Goal: Information Seeking & Learning: Understand process/instructions

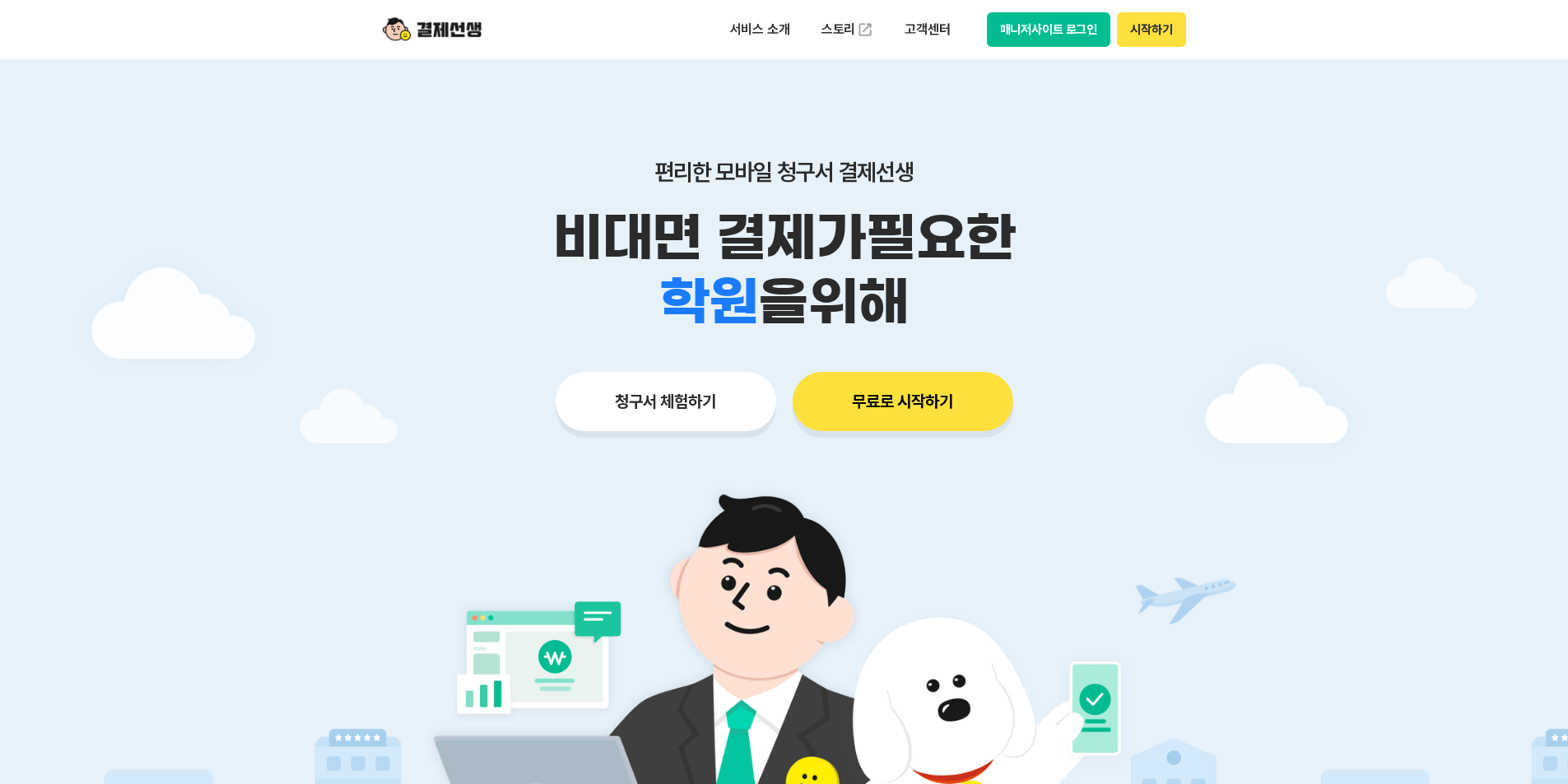
click at [1052, 38] on button "매니저사이트 로그인" at bounding box center [1049, 29] width 124 height 34
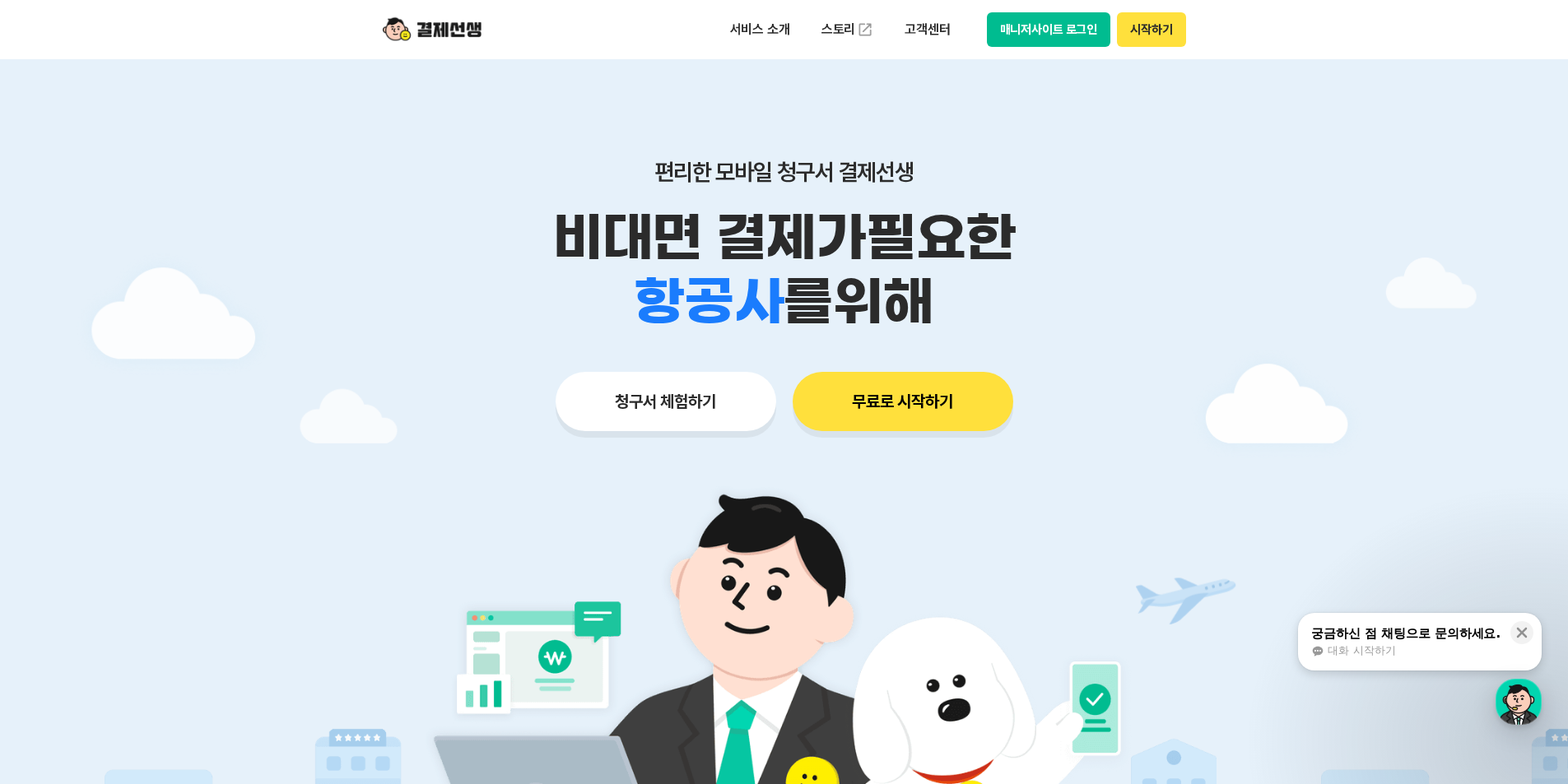
click at [1064, 24] on button "매니저사이트 로그인" at bounding box center [1049, 29] width 124 height 34
click at [699, 400] on button "청구서 체험하기" at bounding box center [665, 401] width 221 height 60
click at [1060, 37] on button "매니저사이트 로그인" at bounding box center [1049, 29] width 124 height 34
click at [1056, 27] on button "매니저사이트 로그인" at bounding box center [1049, 29] width 124 height 34
click at [925, 27] on p "고객센터" at bounding box center [926, 29] width 68 height 29
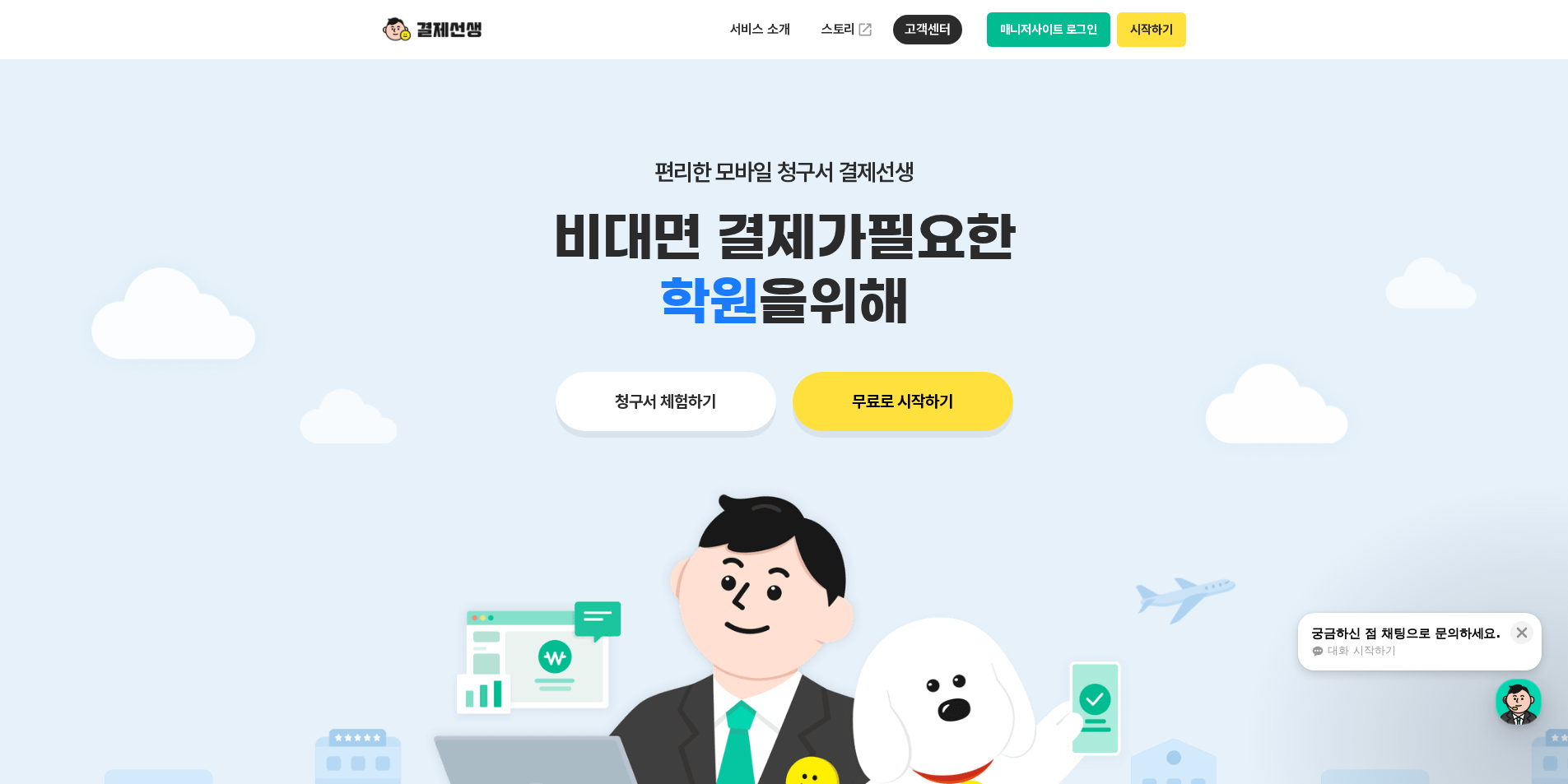
click at [1061, 37] on button "매니저사이트 로그인" at bounding box center [1049, 29] width 124 height 34
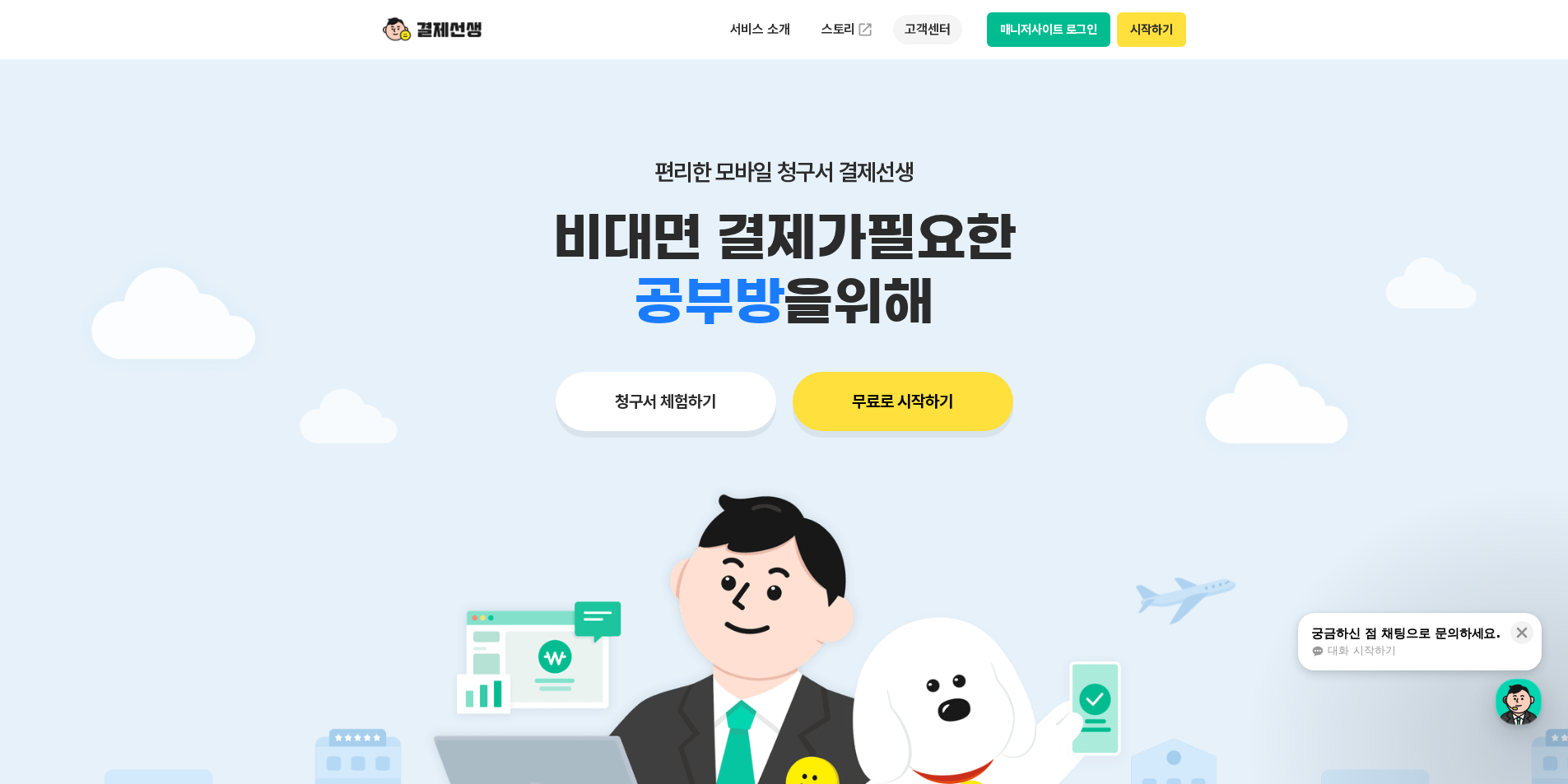
click at [913, 30] on p "고객센터" at bounding box center [926, 29] width 68 height 29
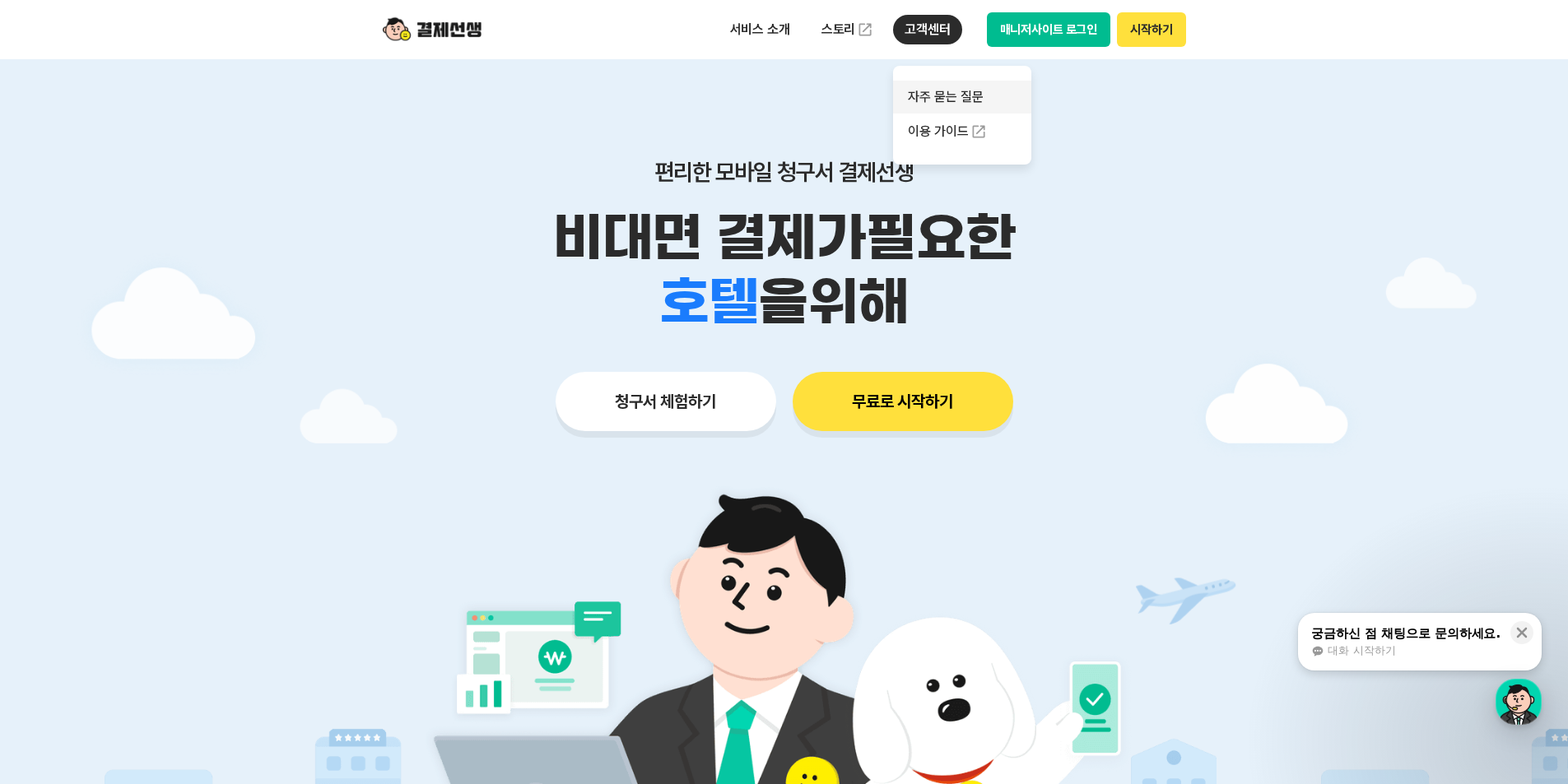
click at [927, 98] on link "자주 묻는 질문" at bounding box center [961, 96] width 138 height 33
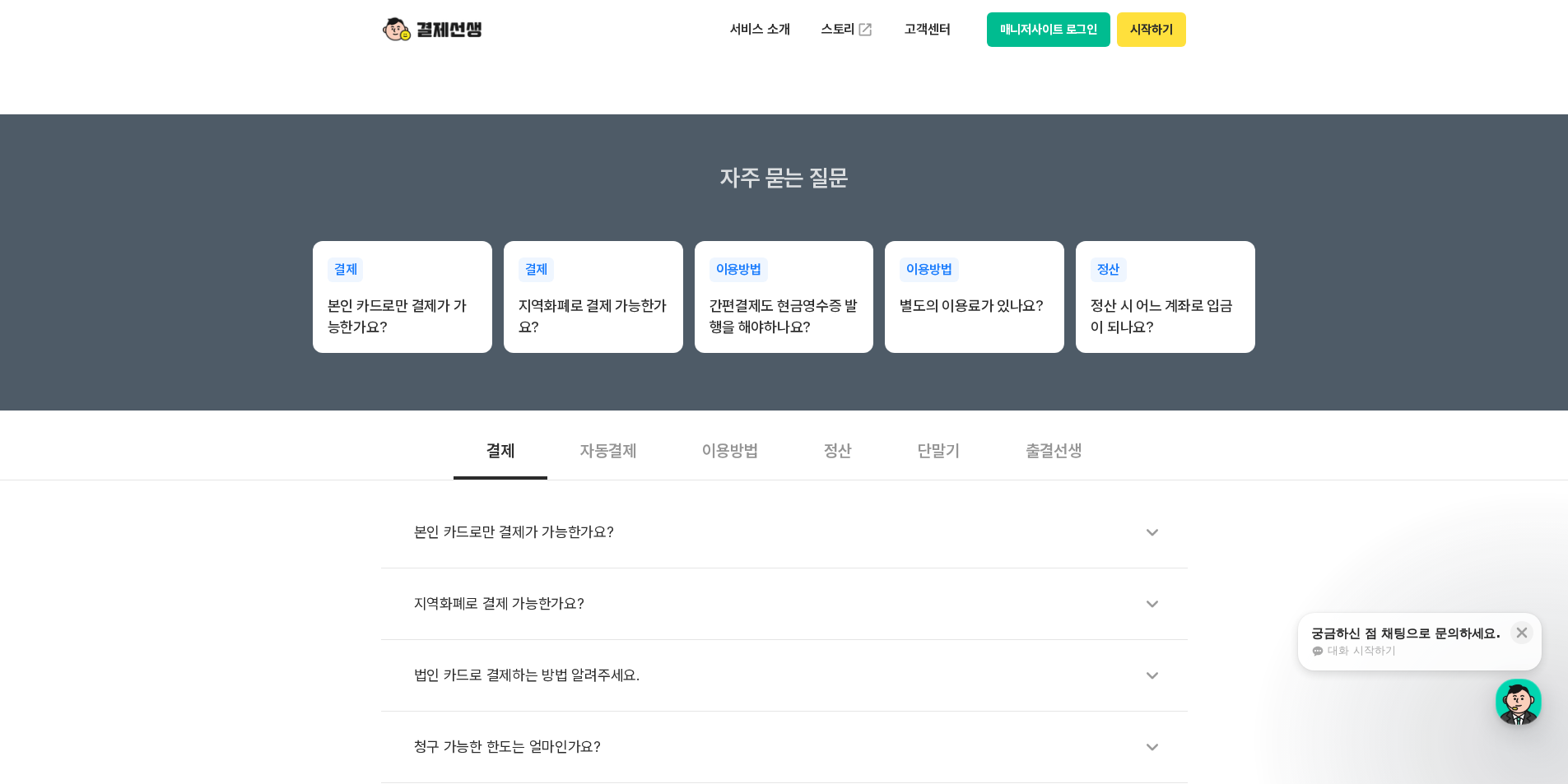
scroll to position [494, 0]
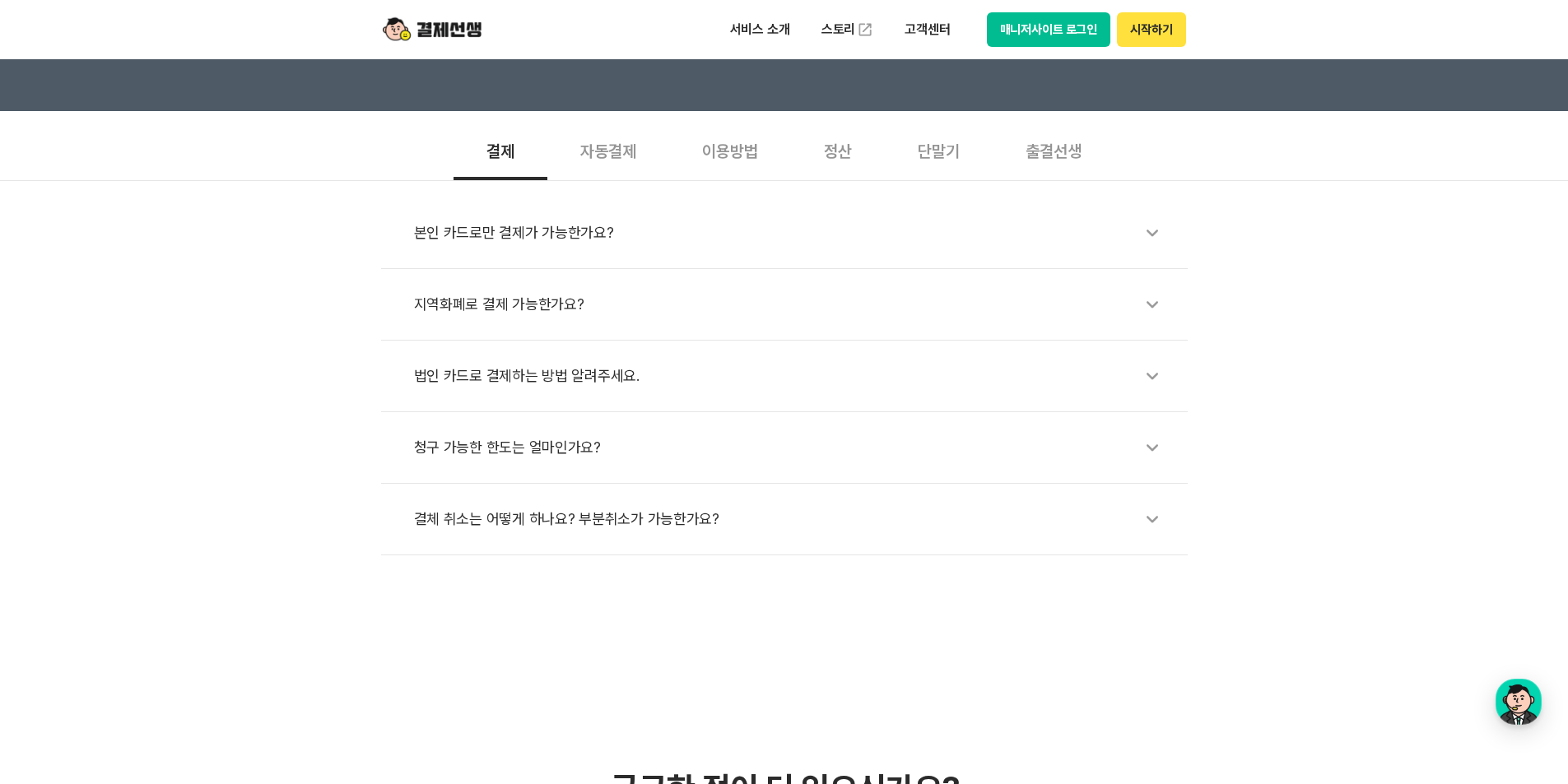
drag, startPoint x: 188, startPoint y: 470, endPoint x: 323, endPoint y: 543, distance: 153.5
click at [201, 477] on div "본인 카드로만 결제가 가능한가요? 지역화폐로 결제 가능한가요? 법인 카드로 결제하는 방법 알려주세요. 청구 가능한 한도는 얼마인가요? 결체 취…" at bounding box center [784, 367] width 1568 height 375
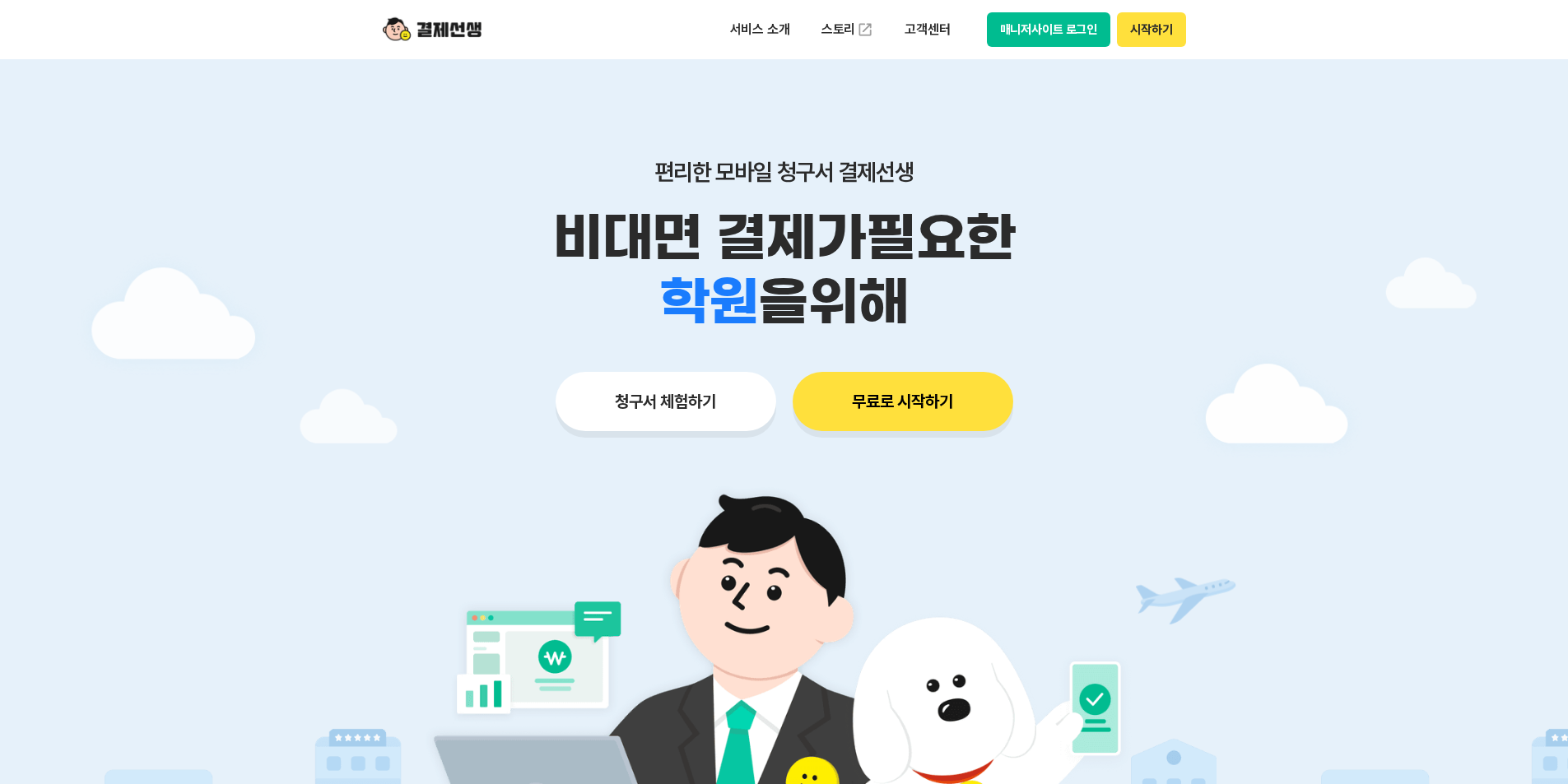
click at [1049, 29] on button "매니저사이트 로그인" at bounding box center [1049, 29] width 124 height 34
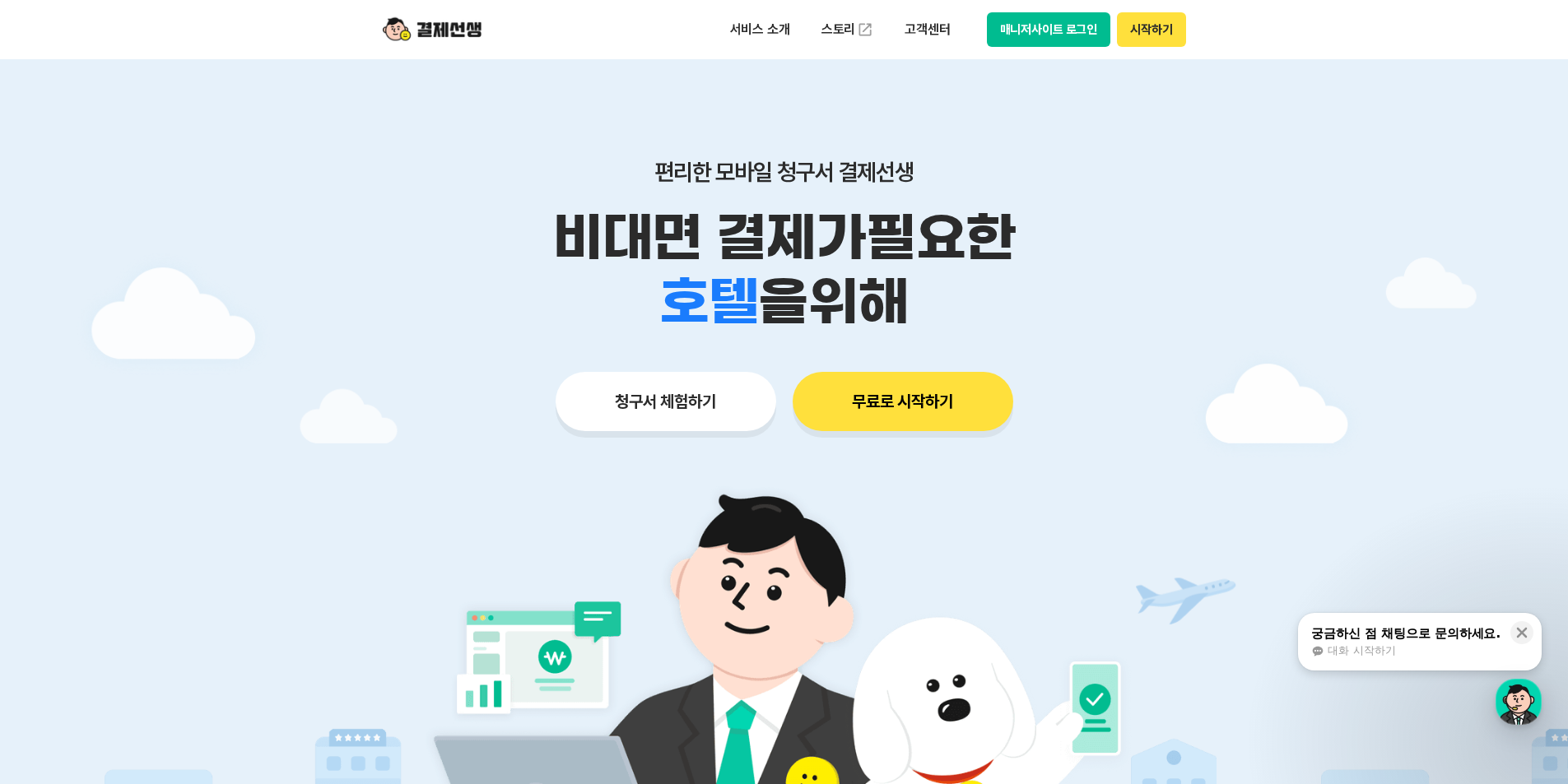
click at [1062, 34] on button "매니저사이트 로그인" at bounding box center [1049, 29] width 124 height 34
click at [1128, 30] on button "시작하기" at bounding box center [1150, 29] width 68 height 34
click at [1031, 30] on button "매니저사이트 로그인" at bounding box center [1049, 29] width 124 height 34
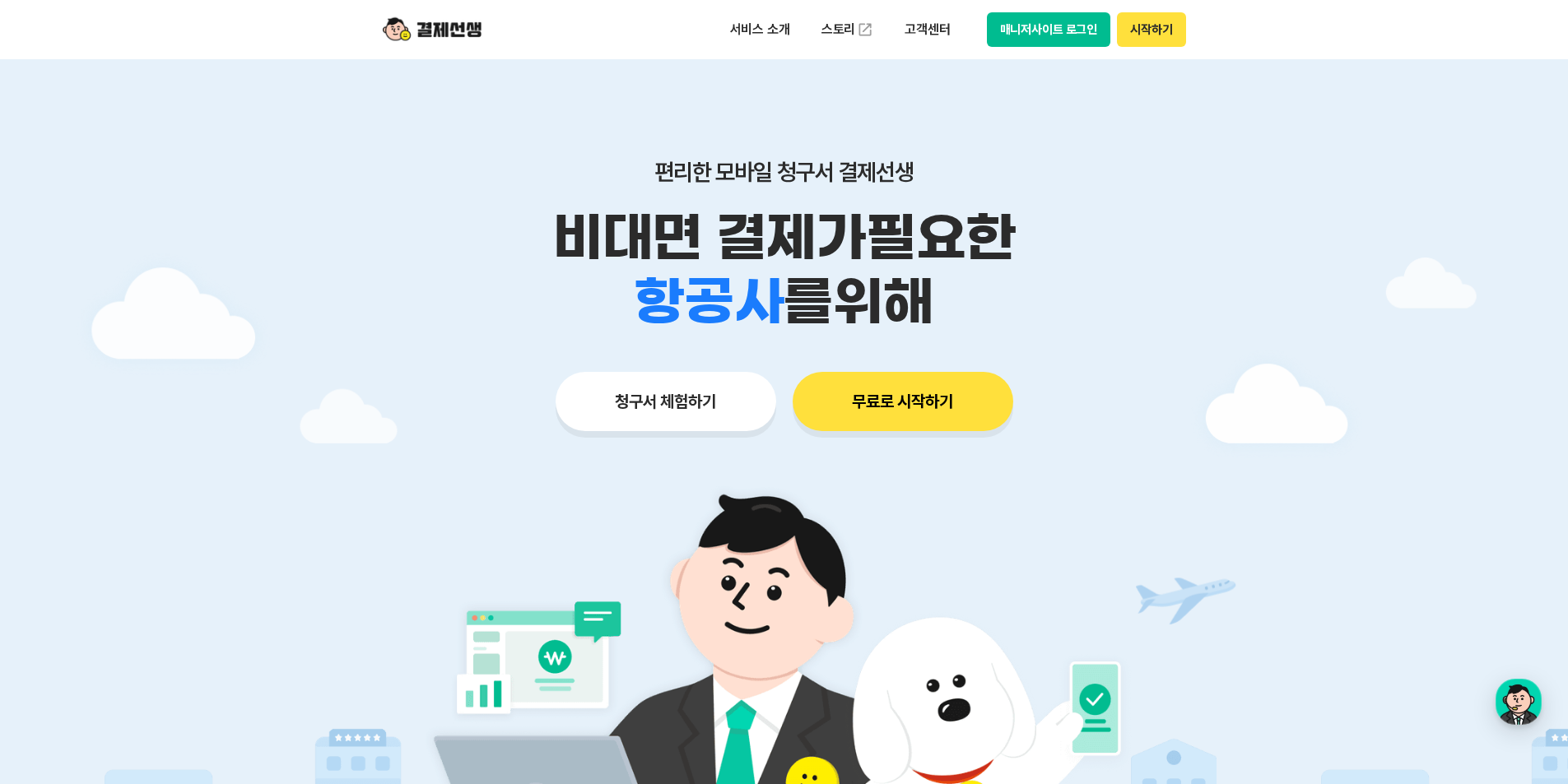
click at [1046, 19] on button "매니저사이트 로그인" at bounding box center [1049, 29] width 124 height 34
click at [472, 30] on img at bounding box center [432, 29] width 99 height 31
click at [1033, 34] on button "매니저사이트 로그인" at bounding box center [1049, 29] width 124 height 34
click at [1137, 32] on button "시작하기" at bounding box center [1150, 29] width 68 height 34
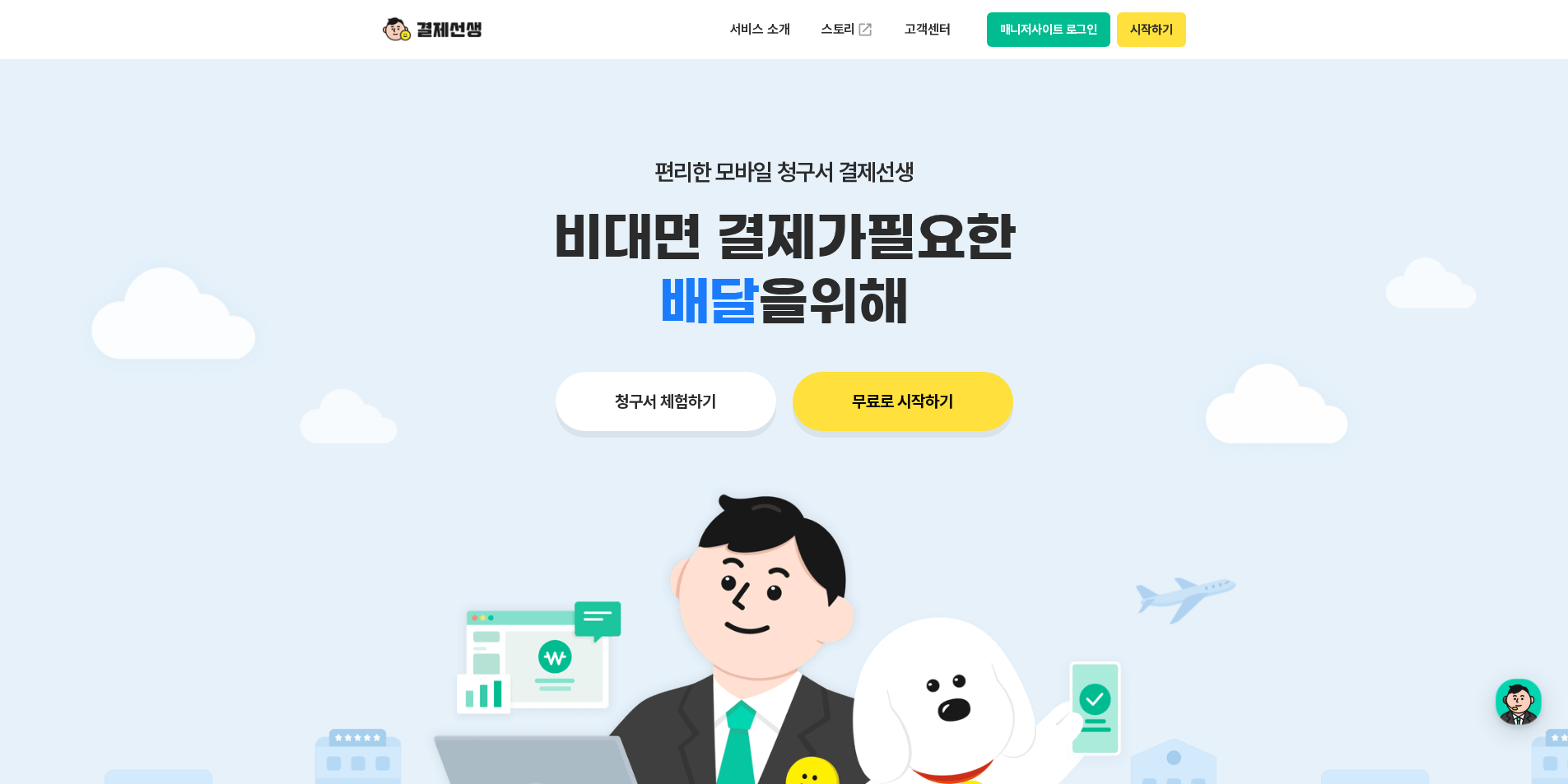
click at [1039, 29] on button "매니저사이트 로그인" at bounding box center [1049, 29] width 124 height 34
click at [425, 26] on img at bounding box center [432, 29] width 99 height 31
click at [1062, 25] on button "매니저사이트 로그인" at bounding box center [1049, 29] width 124 height 34
click at [1052, 34] on button "매니저사이트 로그인" at bounding box center [1049, 29] width 124 height 34
click at [935, 28] on p "고객센터" at bounding box center [926, 29] width 68 height 29
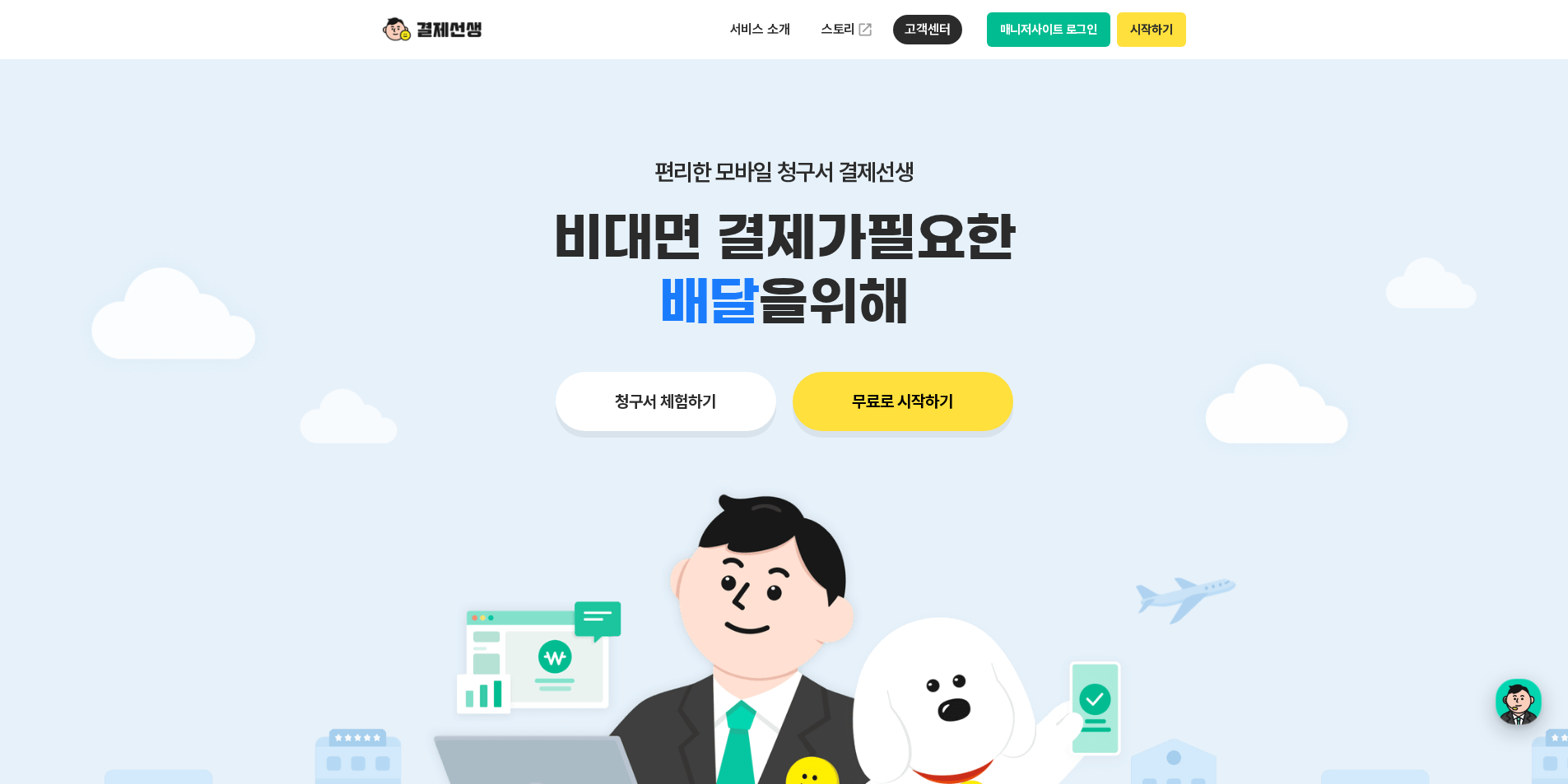
click at [1518, 696] on div "button" at bounding box center [1519, 701] width 46 height 46
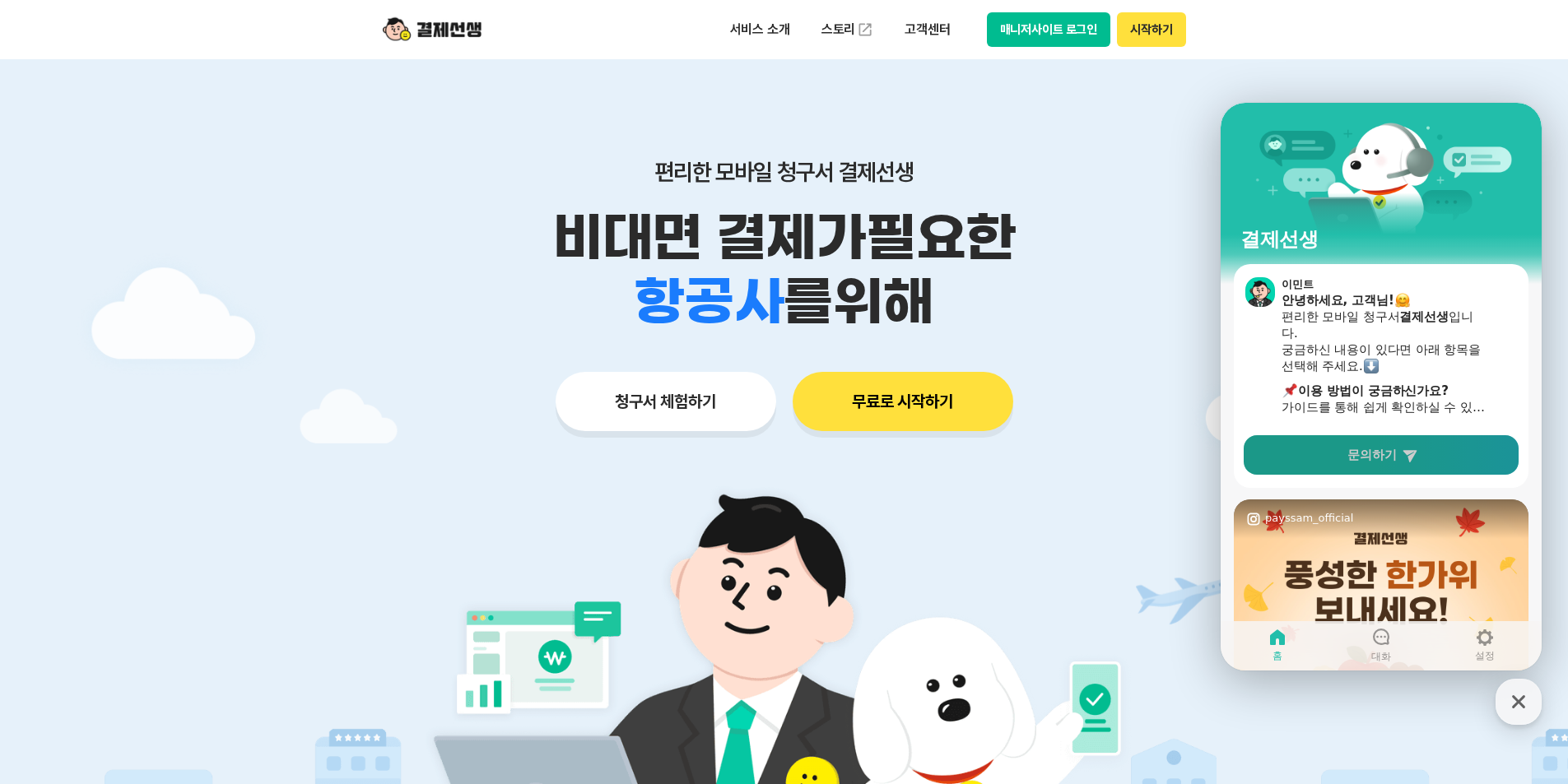
click at [1373, 457] on span "문의하기" at bounding box center [1372, 455] width 49 height 17
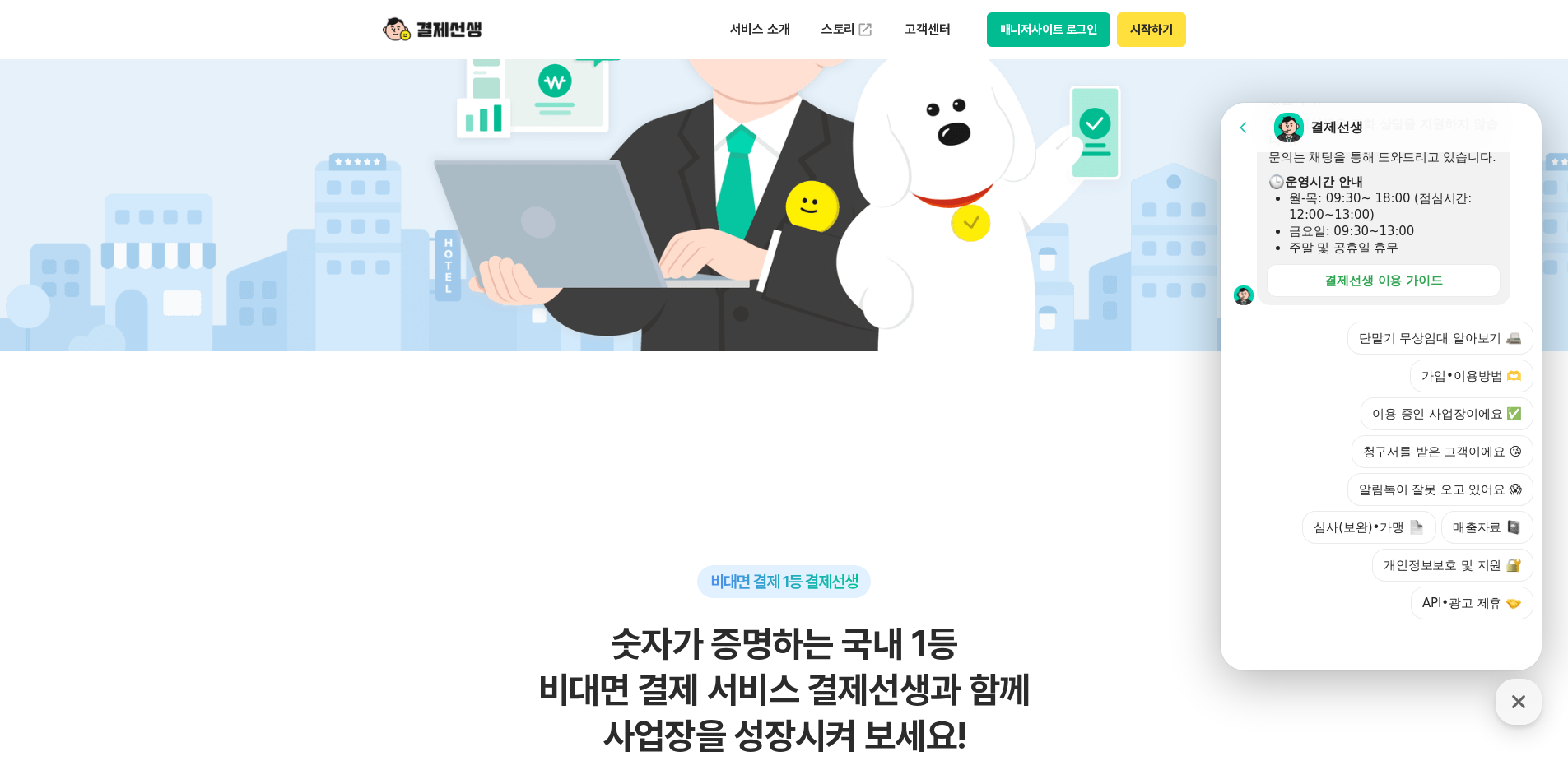
scroll to position [1152, 0]
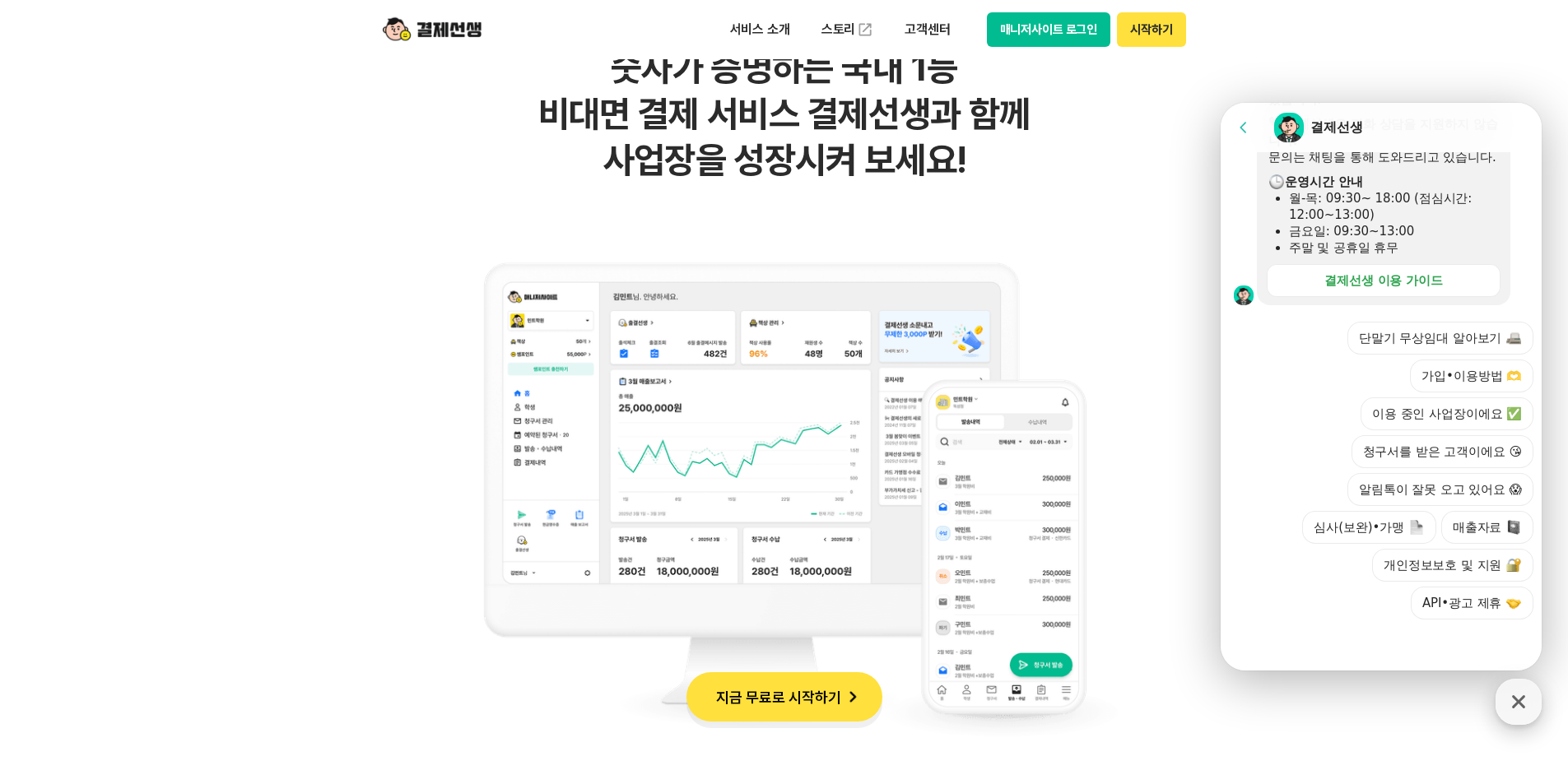
click at [1516, 710] on icon "button" at bounding box center [1518, 701] width 29 height 29
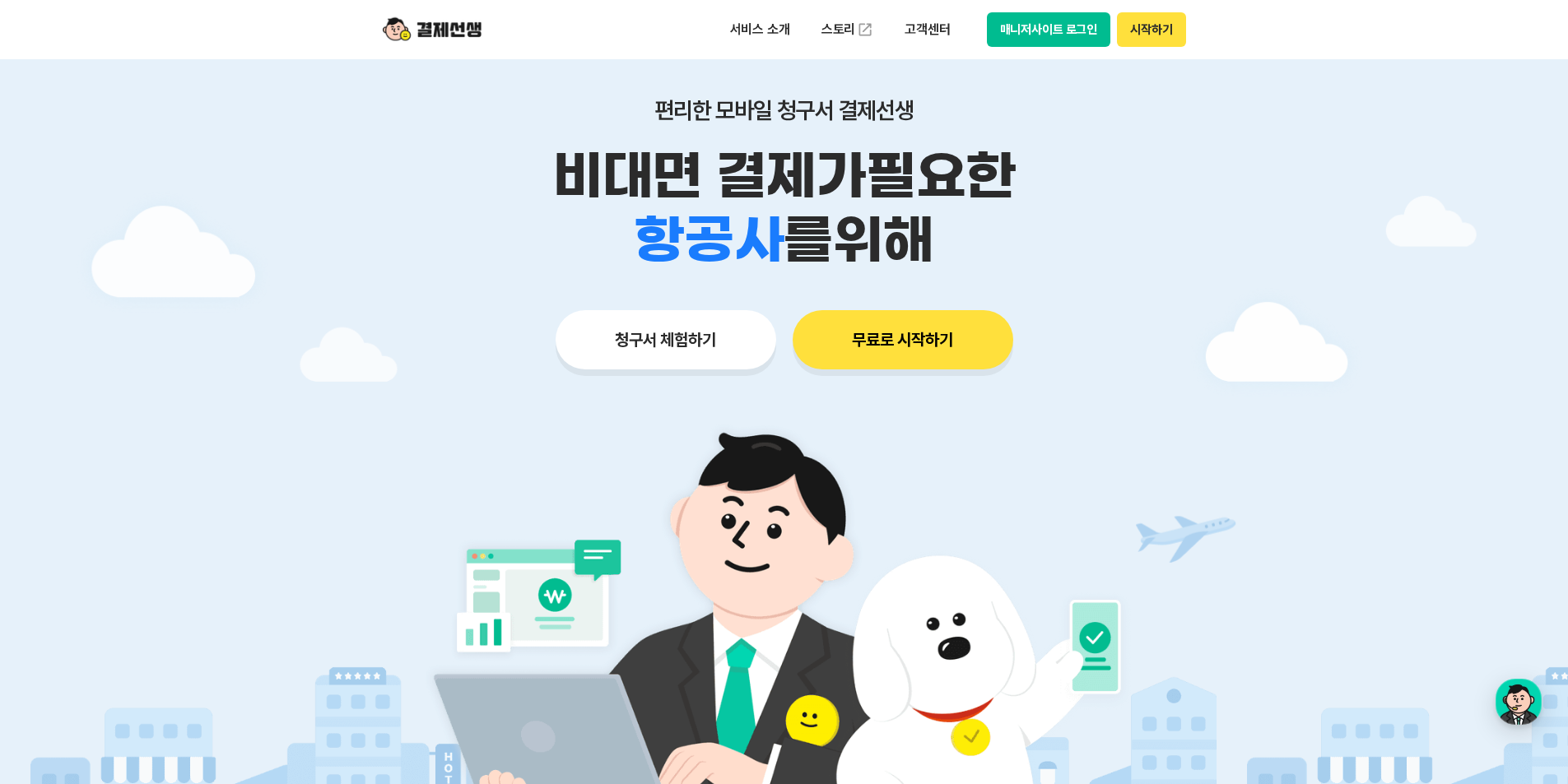
scroll to position [0, 0]
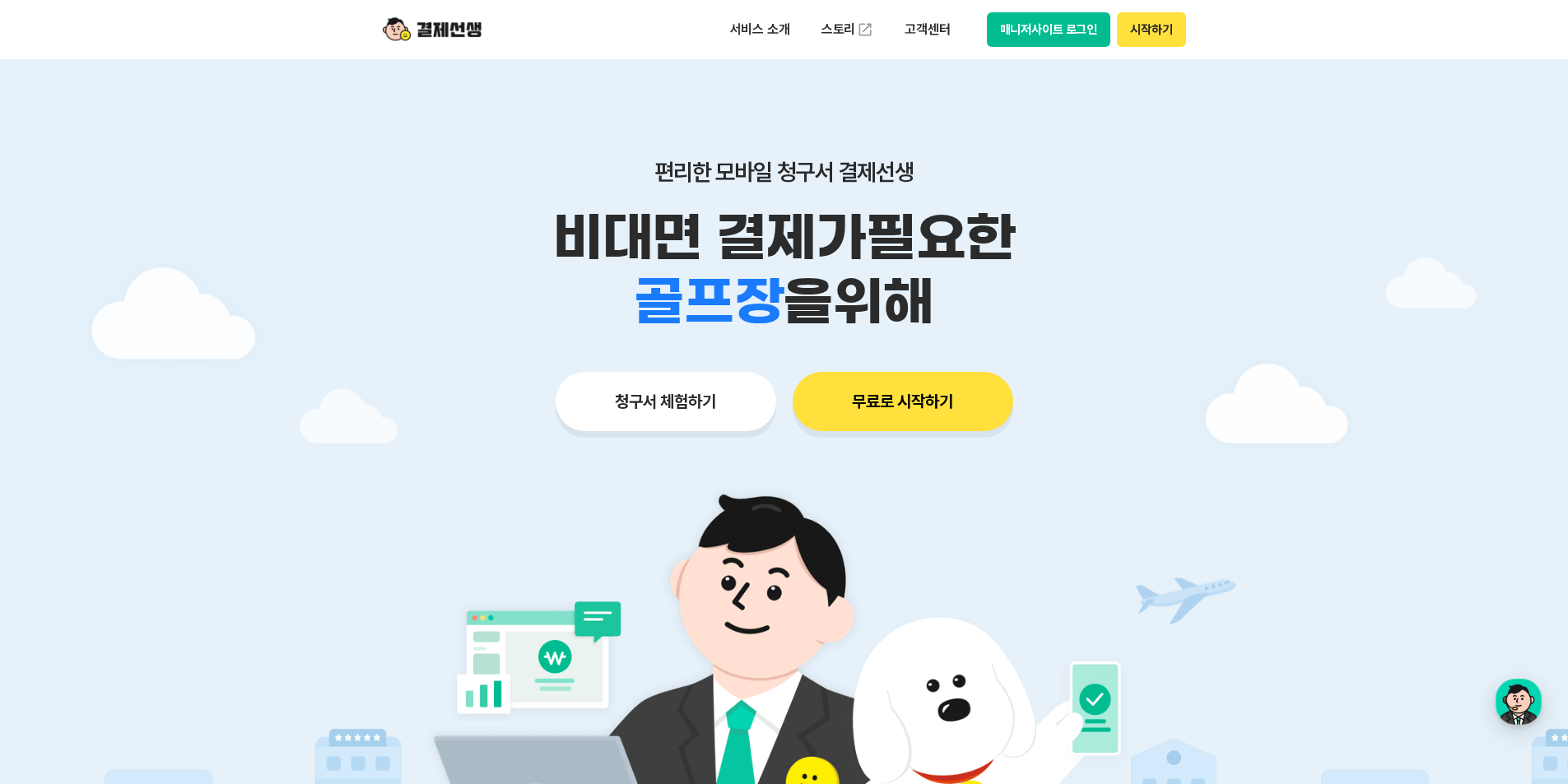
click at [1085, 29] on button "매니저사이트 로그인" at bounding box center [1049, 29] width 124 height 34
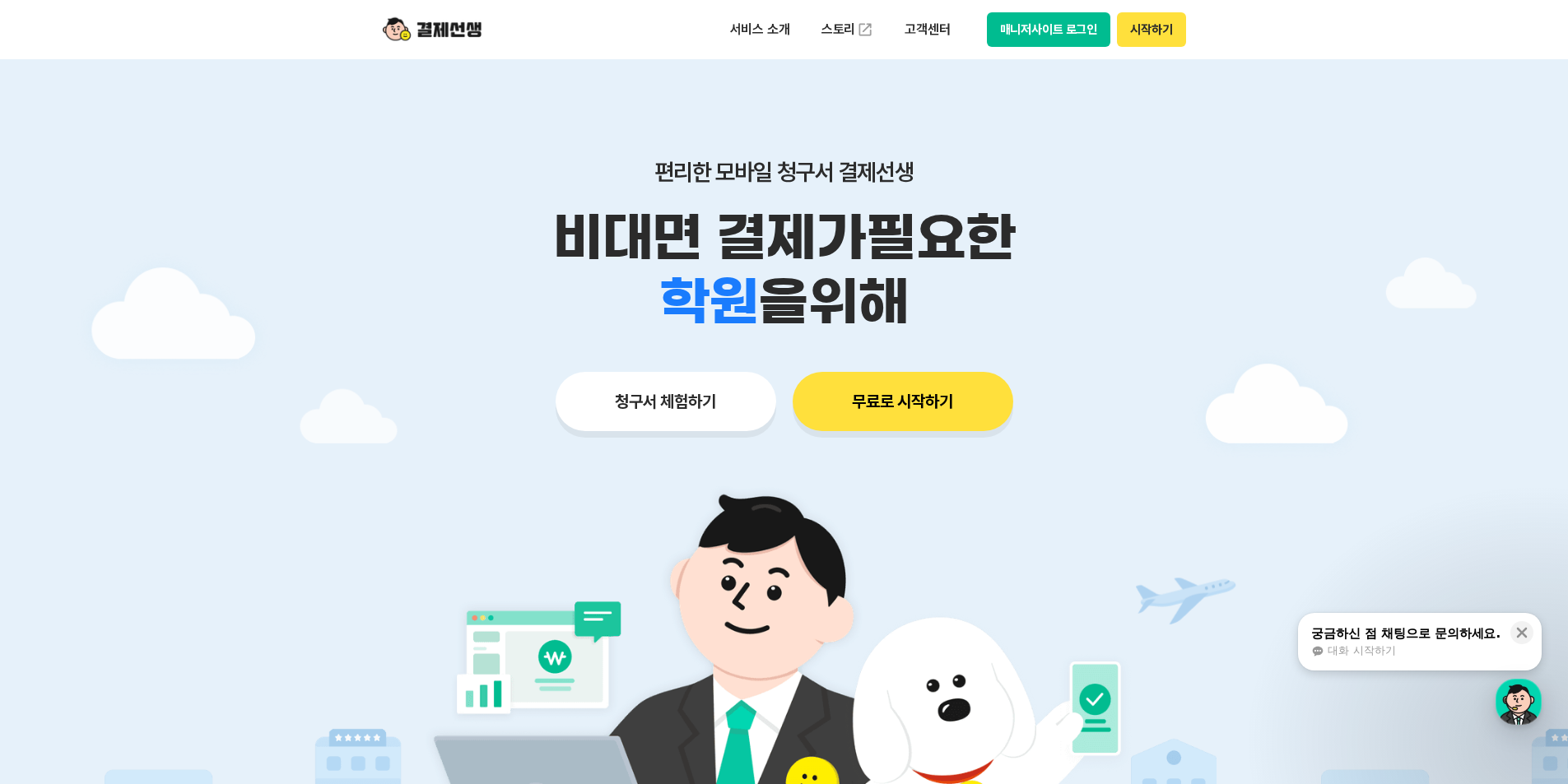
click at [1034, 22] on button "매니저사이트 로그인" at bounding box center [1049, 29] width 124 height 34
click at [921, 28] on p "고객센터" at bounding box center [926, 29] width 68 height 29
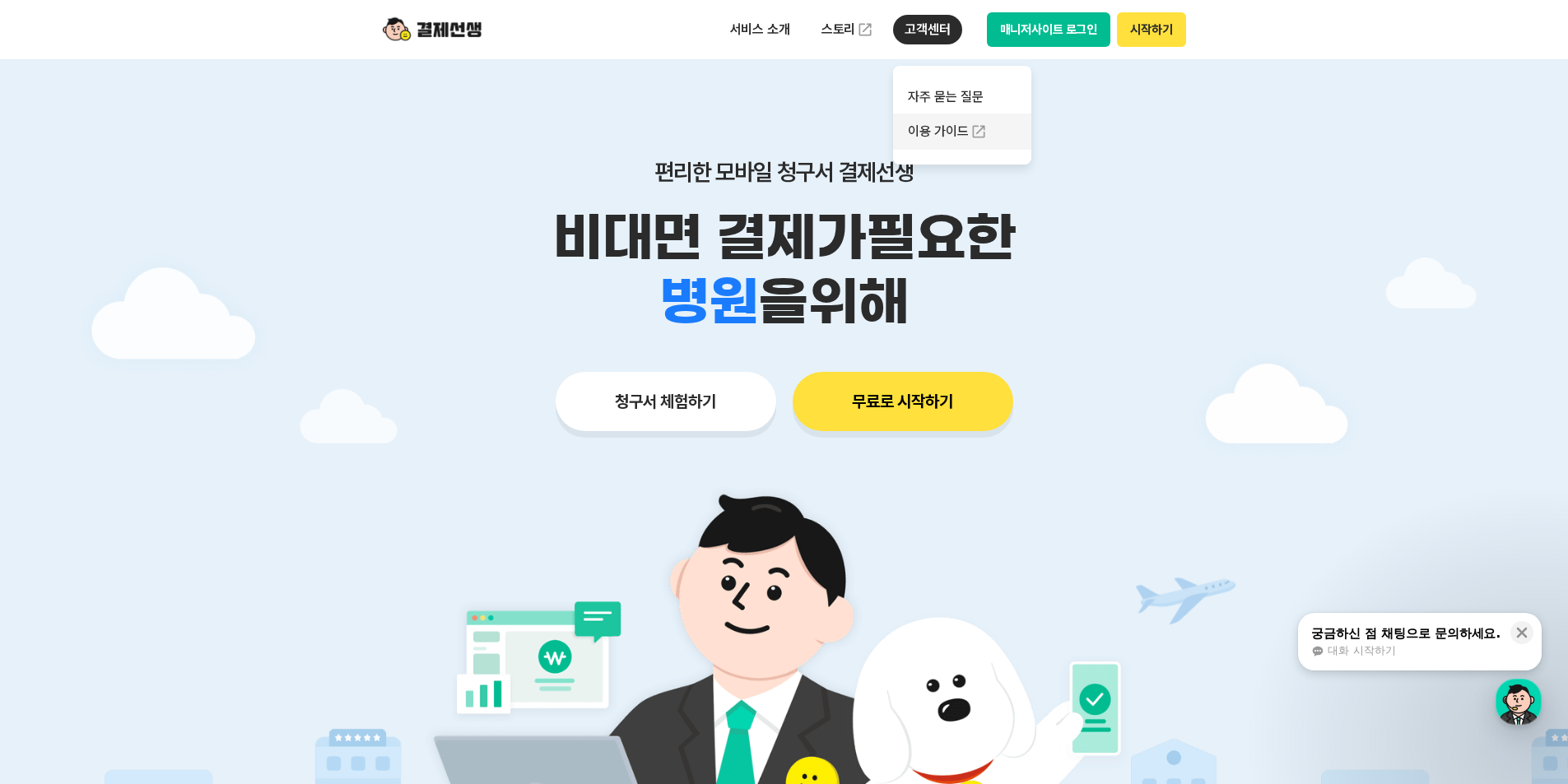
click at [944, 126] on link "이용 가이드" at bounding box center [961, 131] width 138 height 36
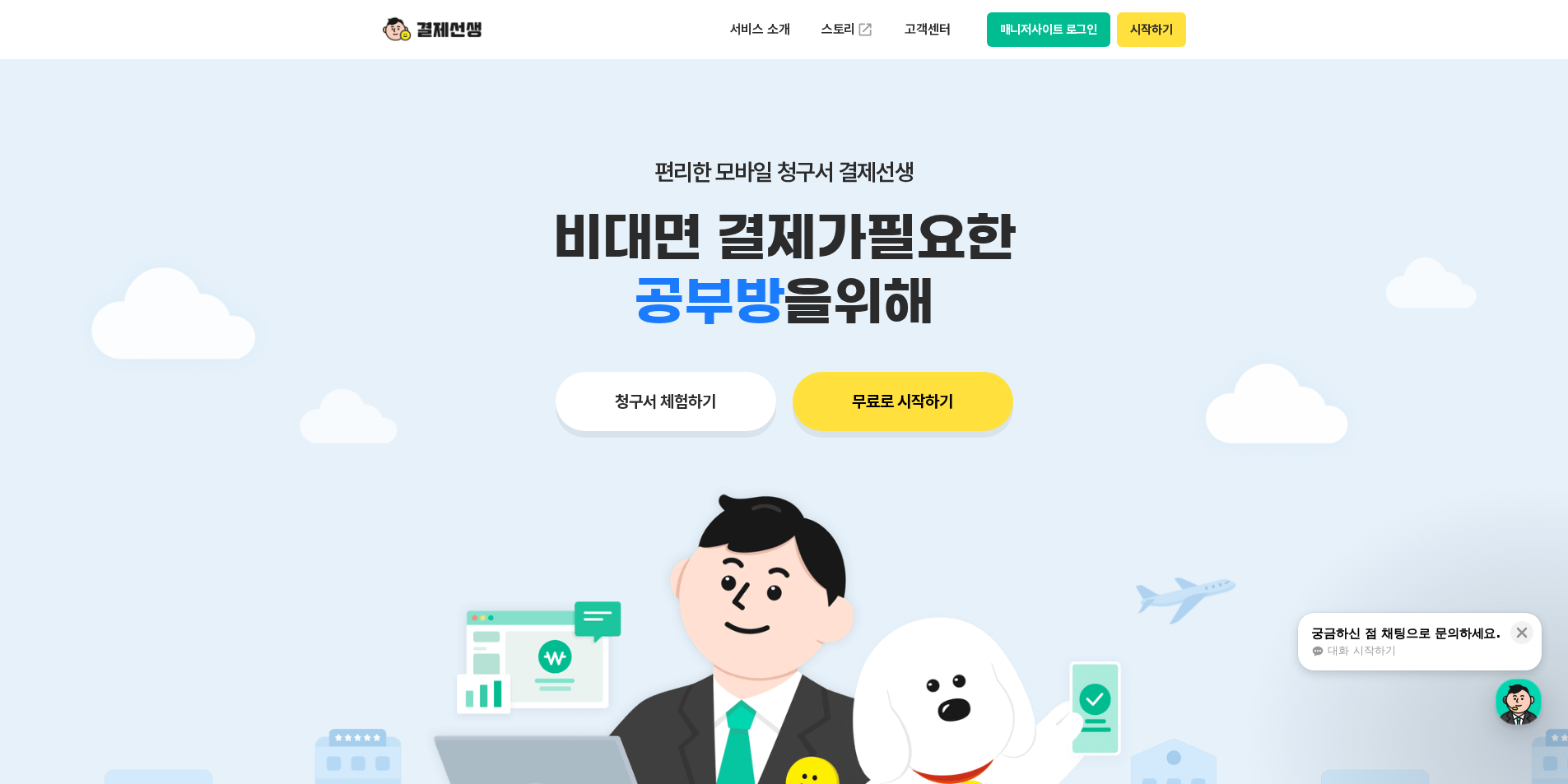
click at [1016, 16] on button "매니저사이트 로그인" at bounding box center [1049, 29] width 124 height 34
click at [839, 29] on link "스토리" at bounding box center [847, 29] width 76 height 33
click at [766, 34] on p "서비스 소개" at bounding box center [759, 29] width 83 height 29
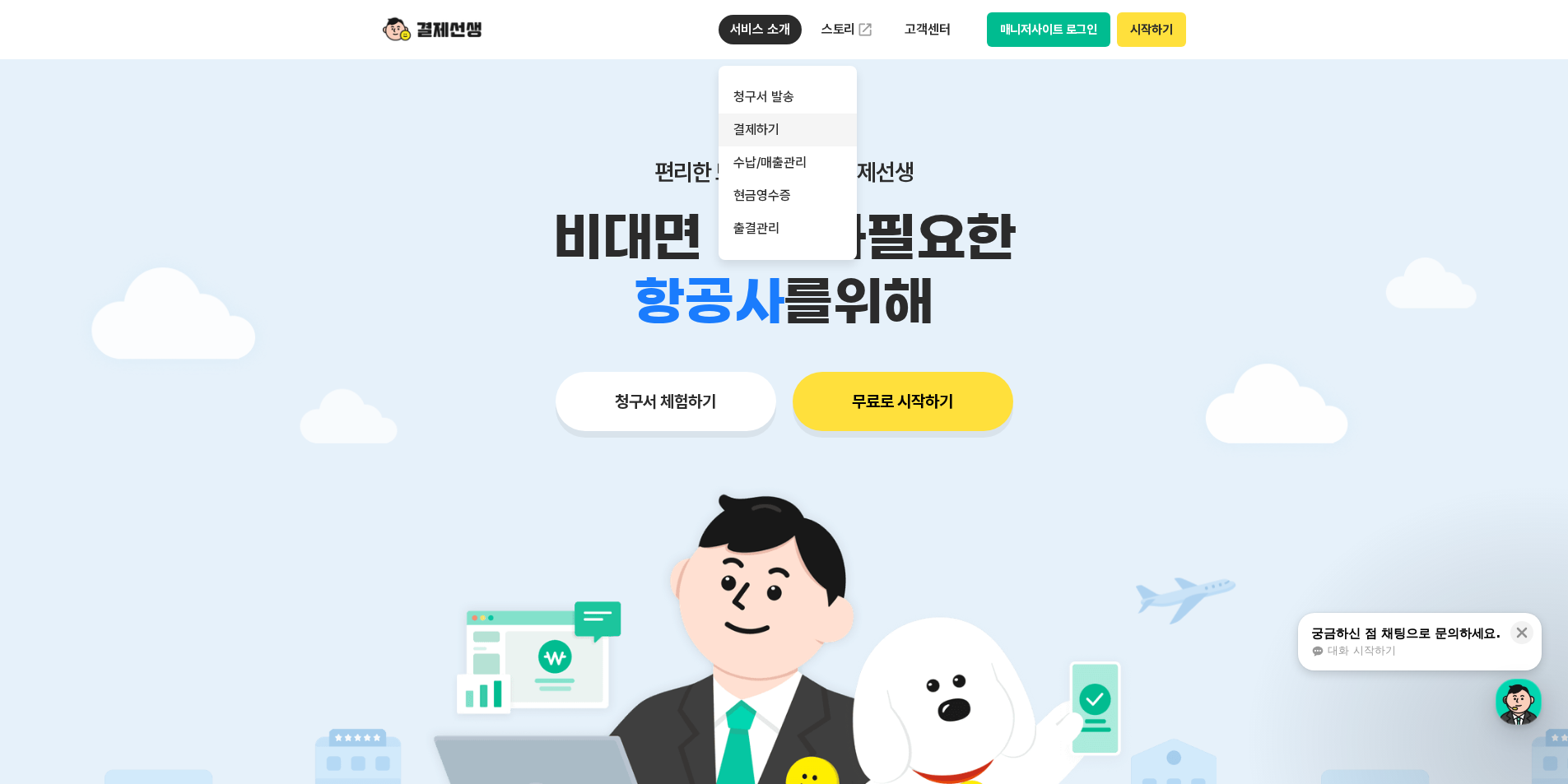
click at [756, 125] on link "결제하기" at bounding box center [787, 129] width 138 height 33
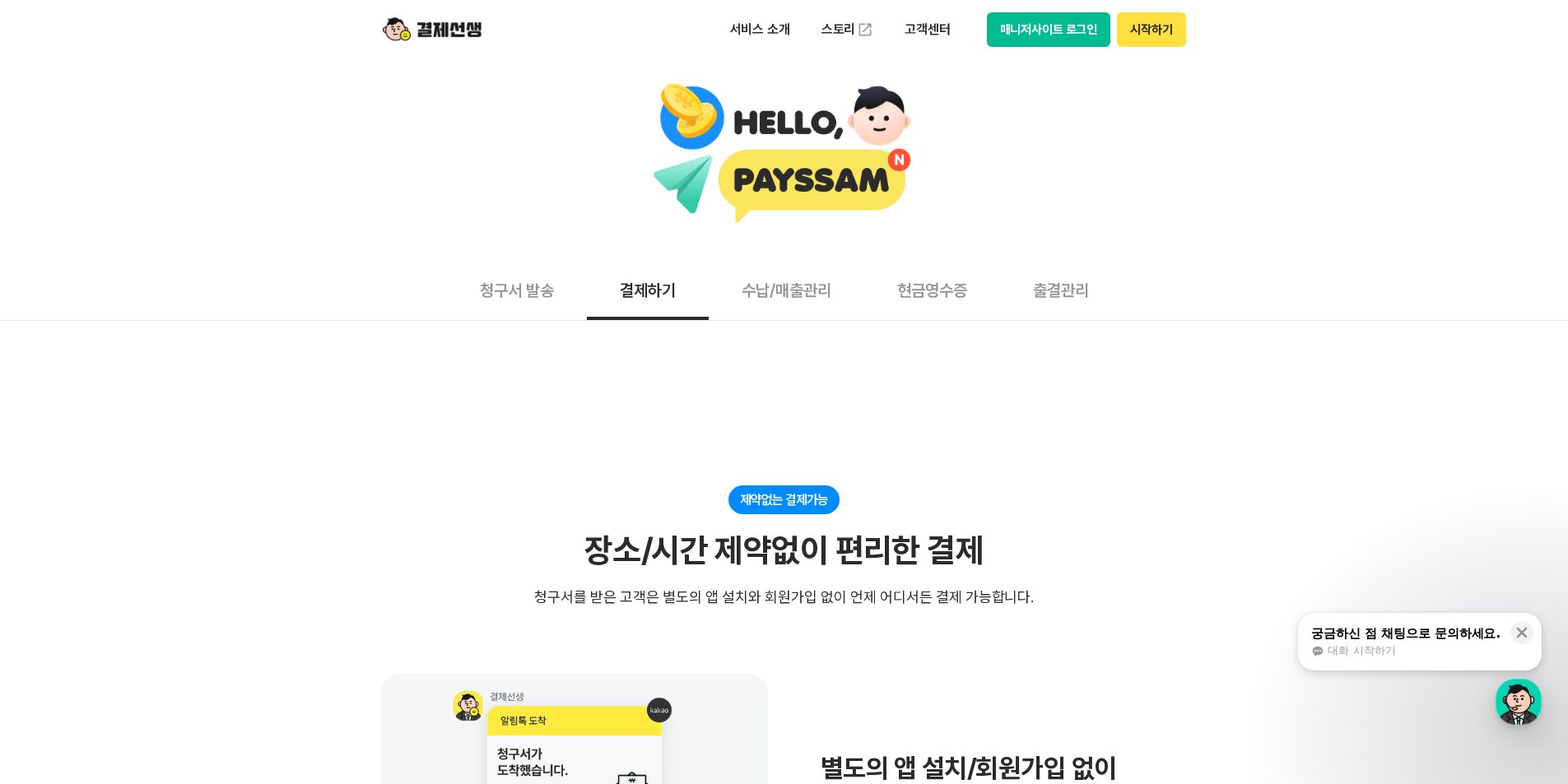
click at [518, 292] on button "청구서 발송" at bounding box center [517, 289] width 140 height 61
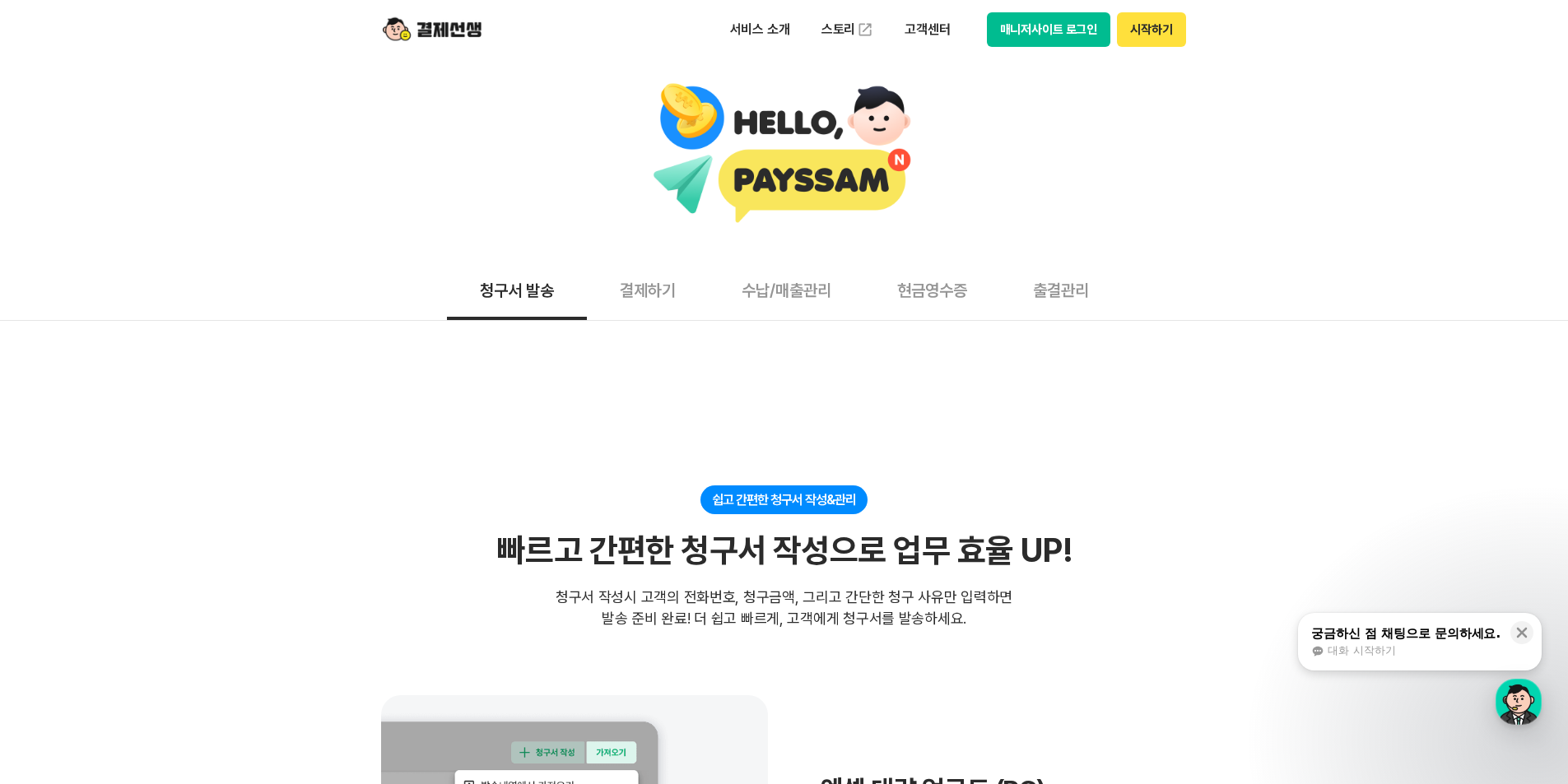
click at [518, 292] on button "청구서 발송" at bounding box center [517, 289] width 140 height 61
click at [841, 501] on div "쉽고 간편한 청구서 작성&관리" at bounding box center [784, 500] width 167 height 29
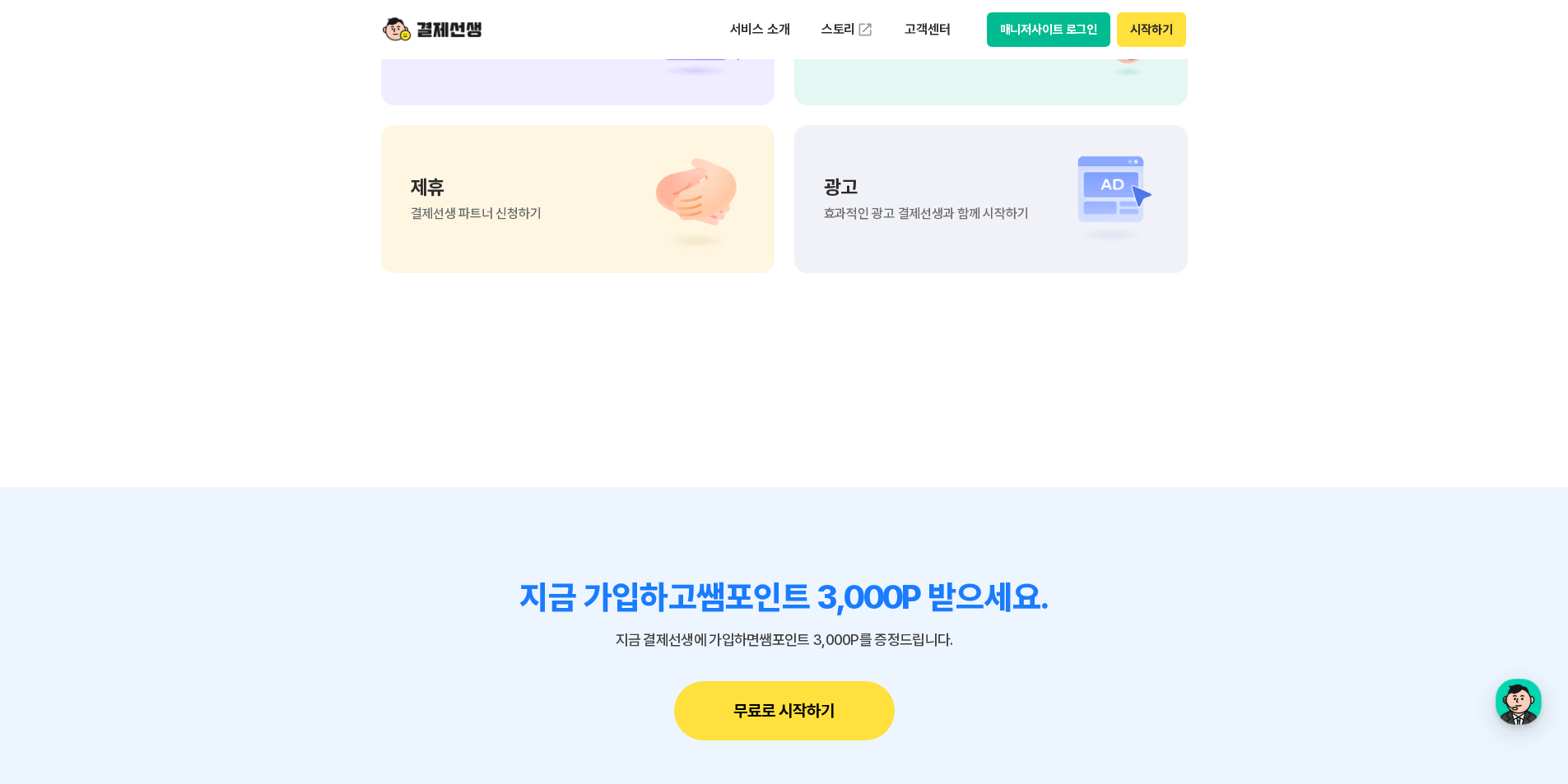
scroll to position [4095, 0]
click at [791, 682] on button "무료로 시작하기" at bounding box center [784, 711] width 221 height 60
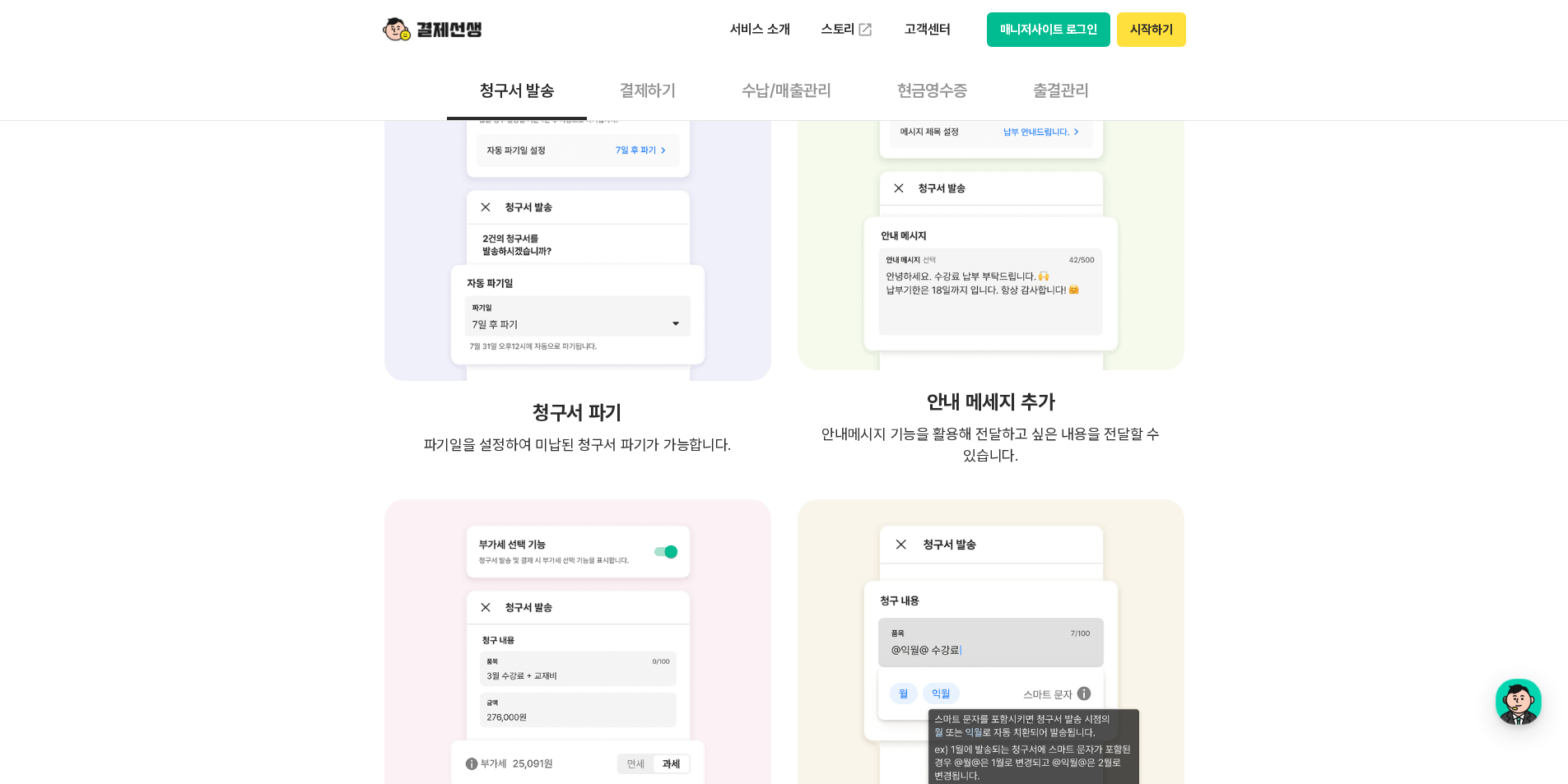
scroll to position [2614, 0]
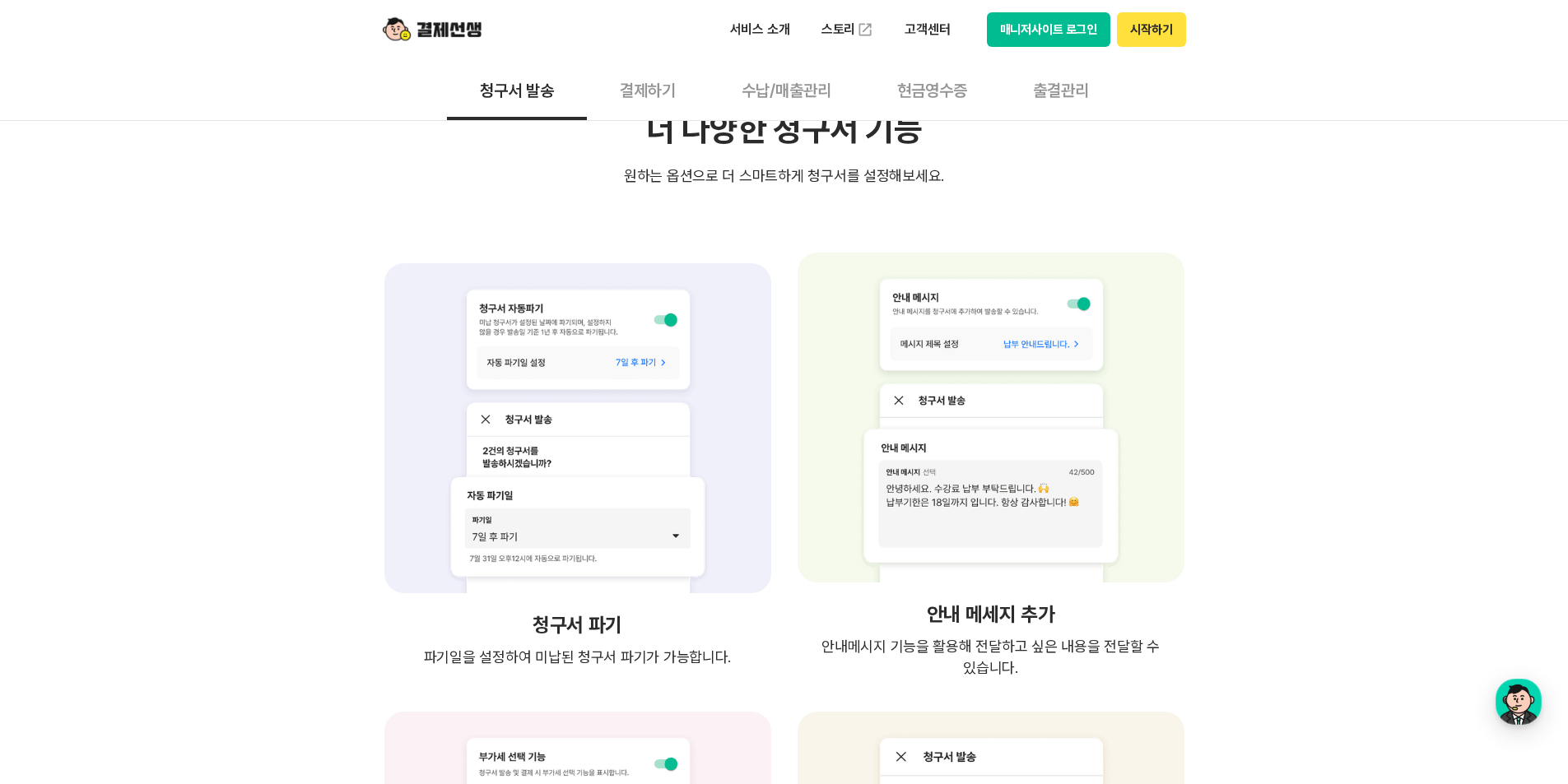
click at [1024, 24] on button "매니저사이트 로그인" at bounding box center [1049, 29] width 124 height 34
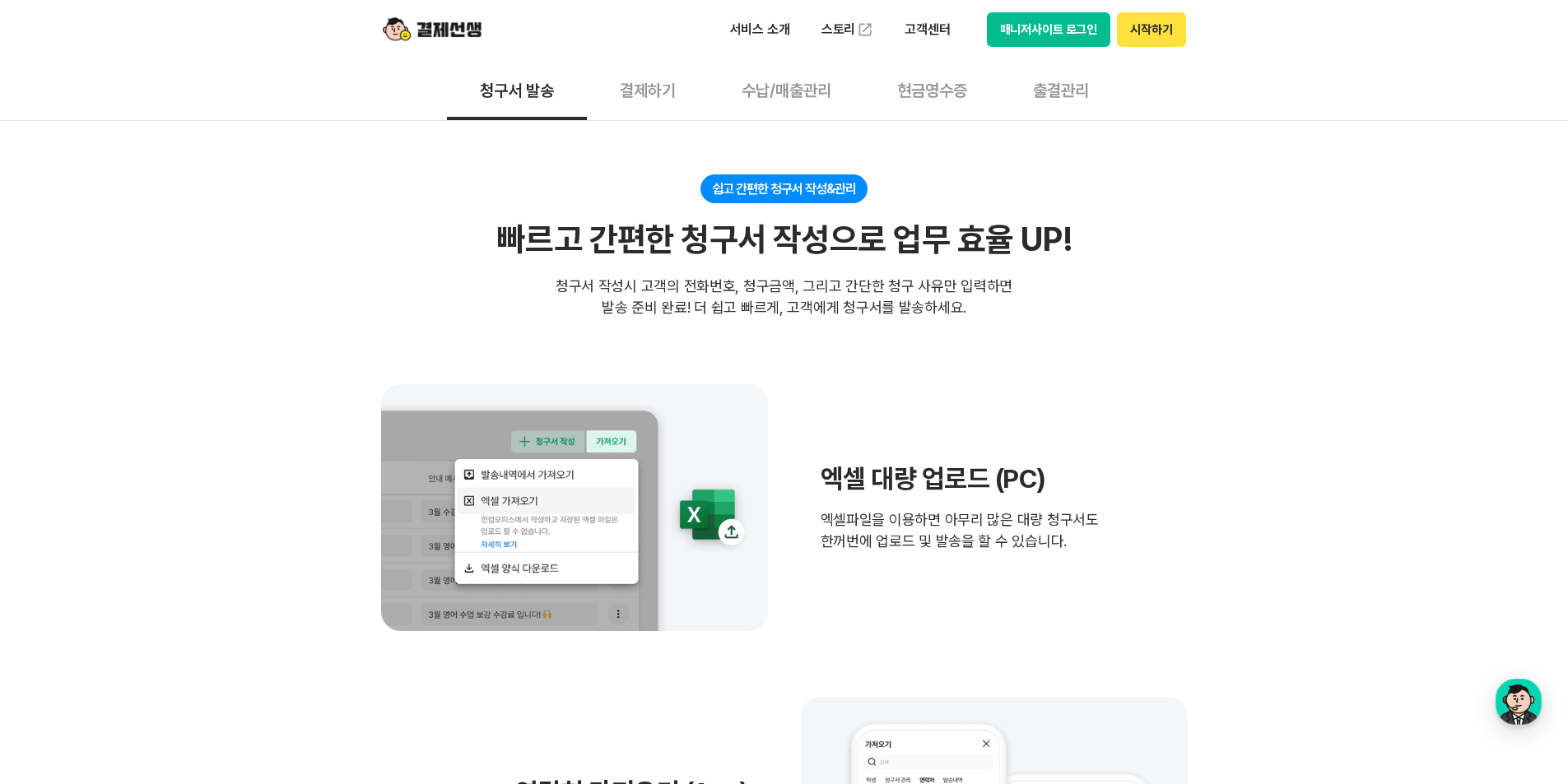
scroll to position [0, 0]
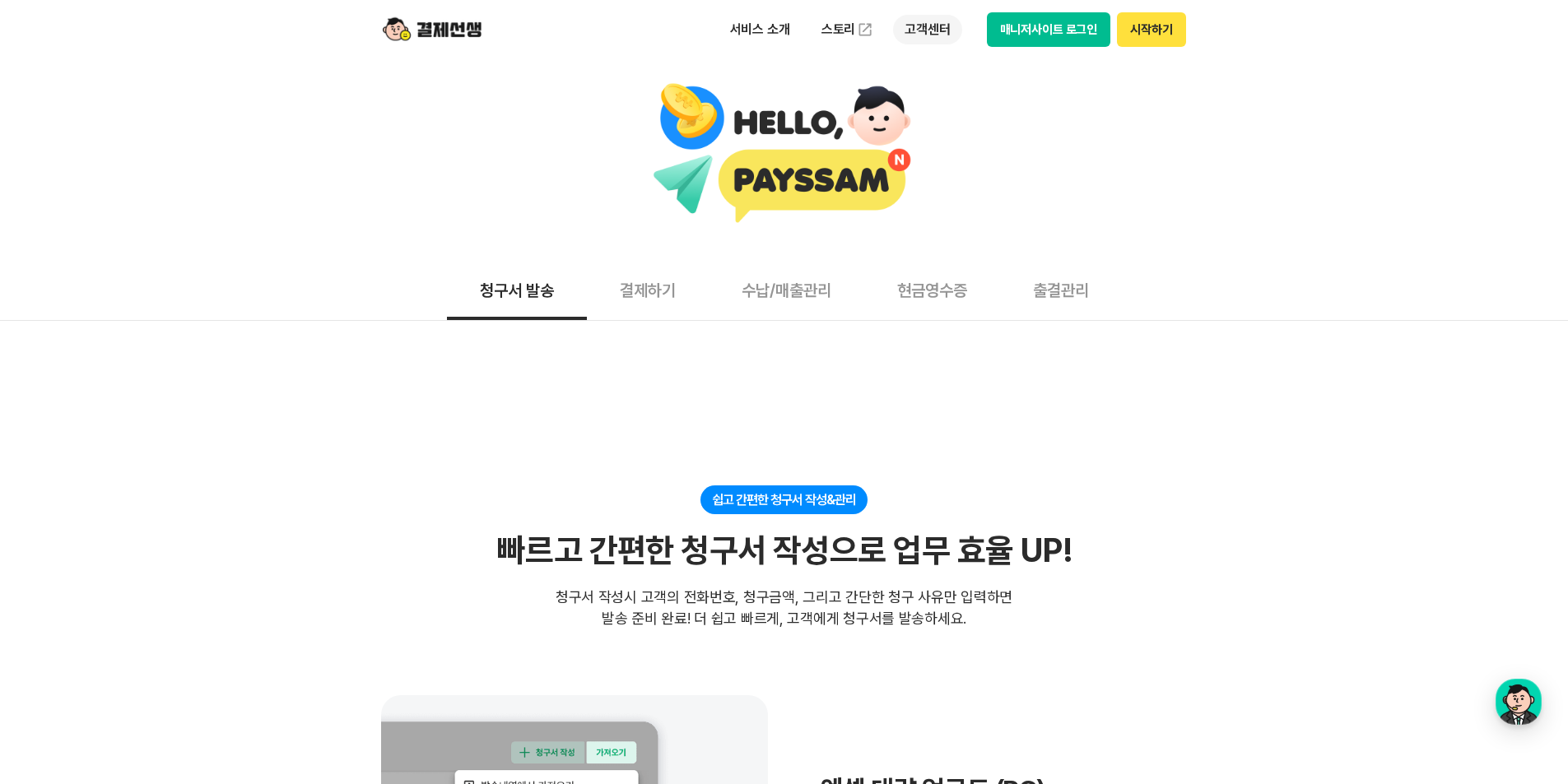
click at [926, 33] on p "고객센터" at bounding box center [926, 29] width 68 height 29
click at [940, 94] on link "자주 묻는 질문" at bounding box center [961, 96] width 138 height 33
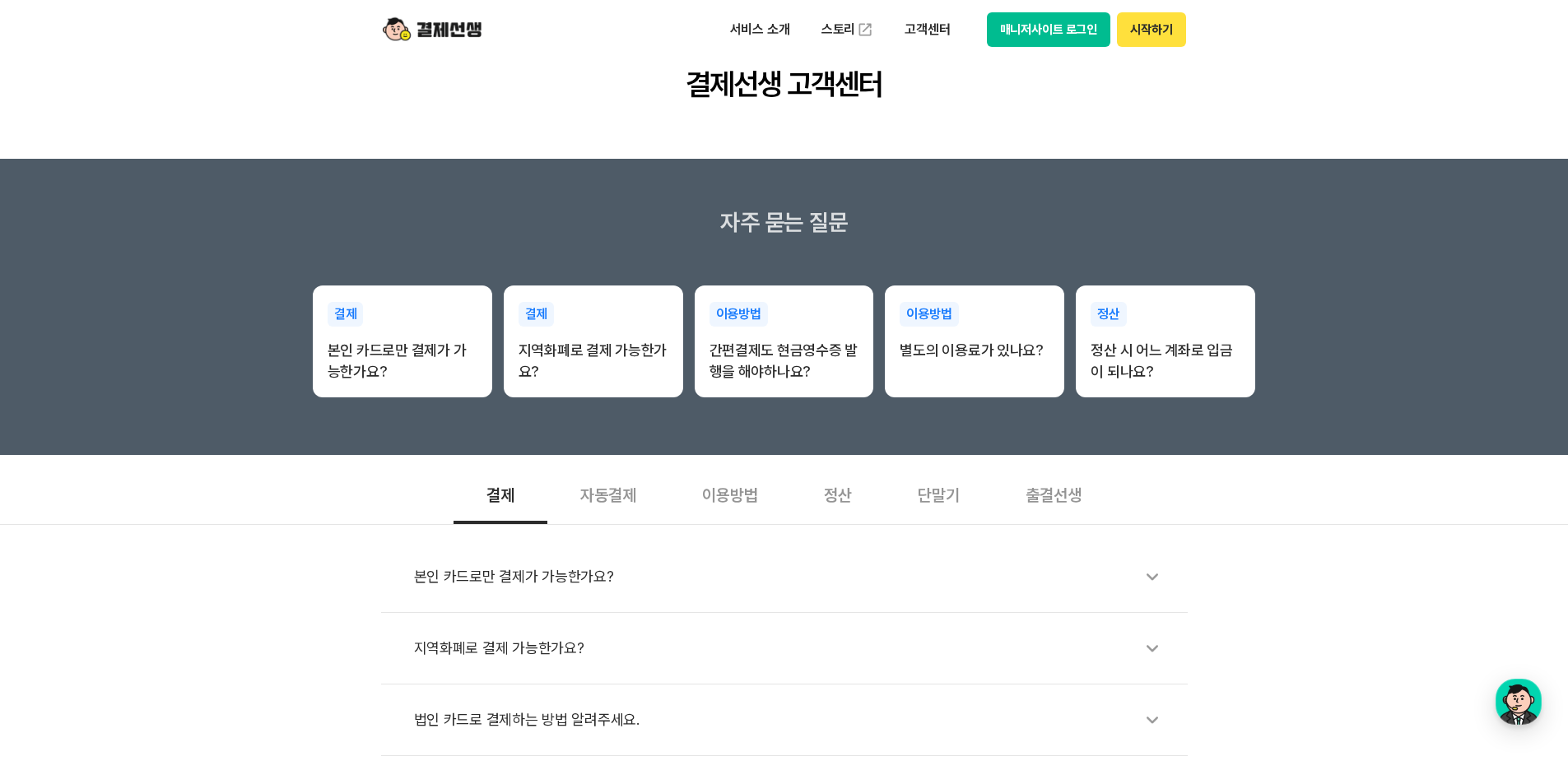
scroll to position [494, 0]
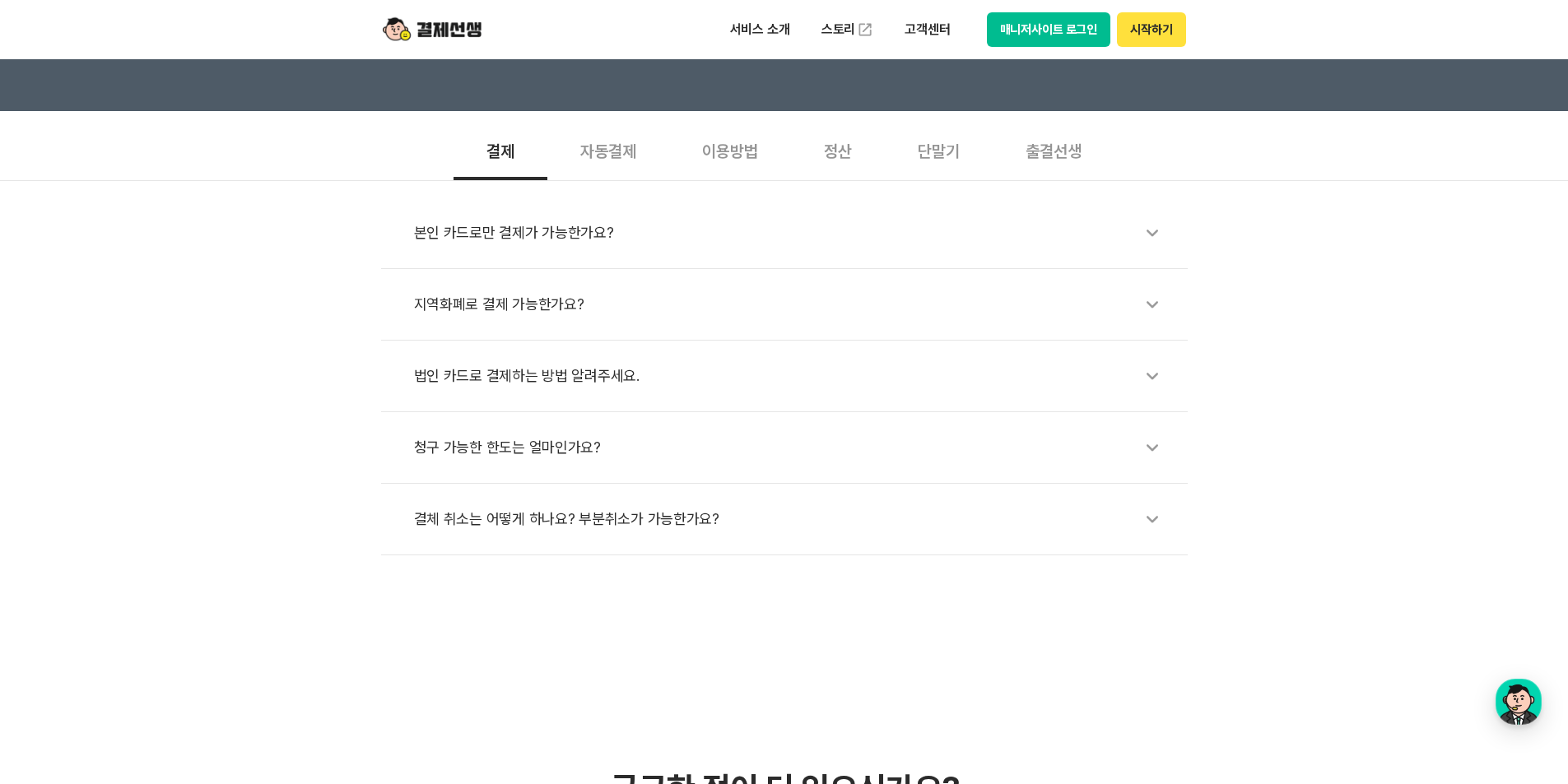
click at [717, 162] on div "이용방법" at bounding box center [730, 149] width 122 height 61
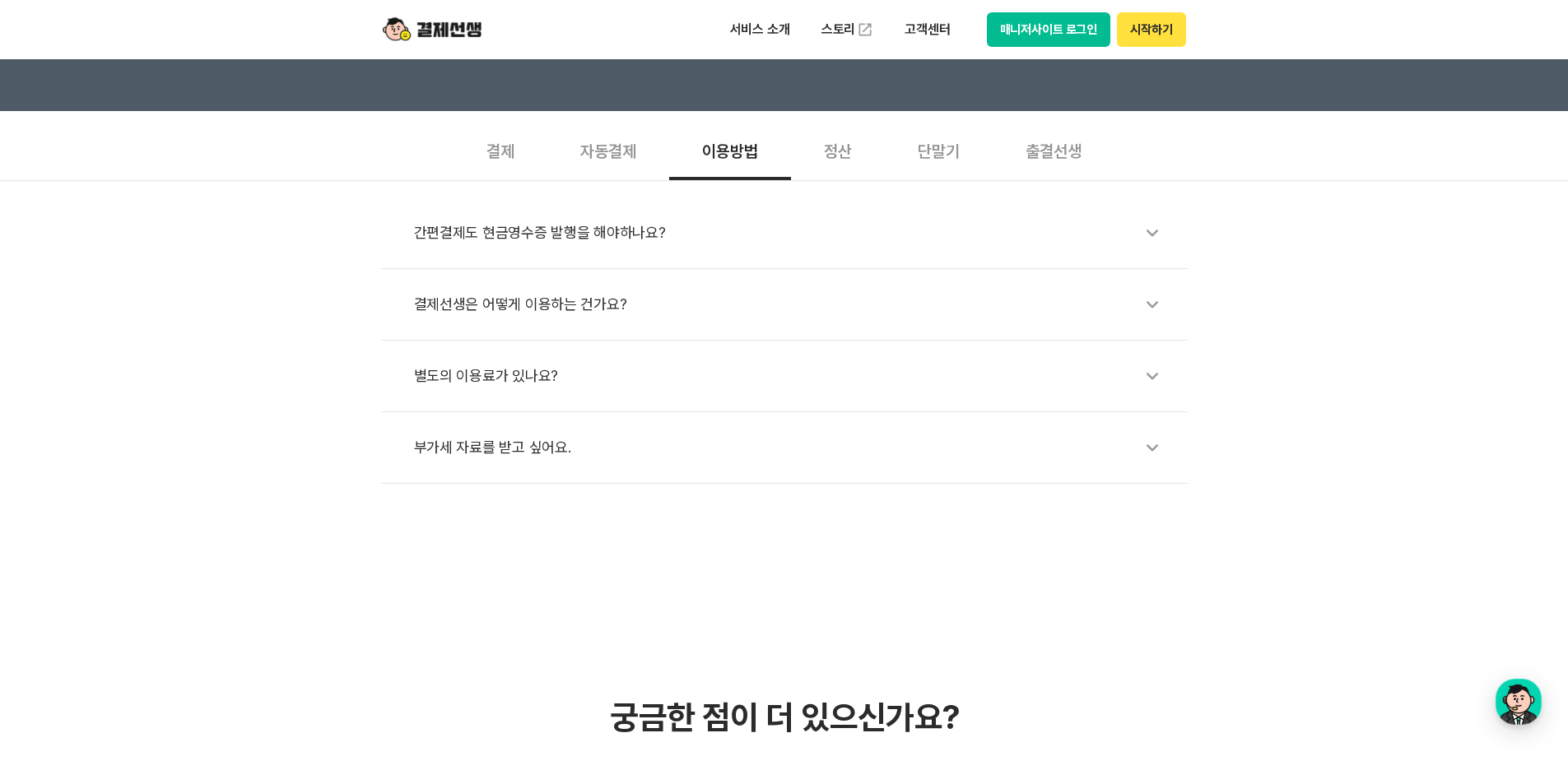
scroll to position [1069, 0]
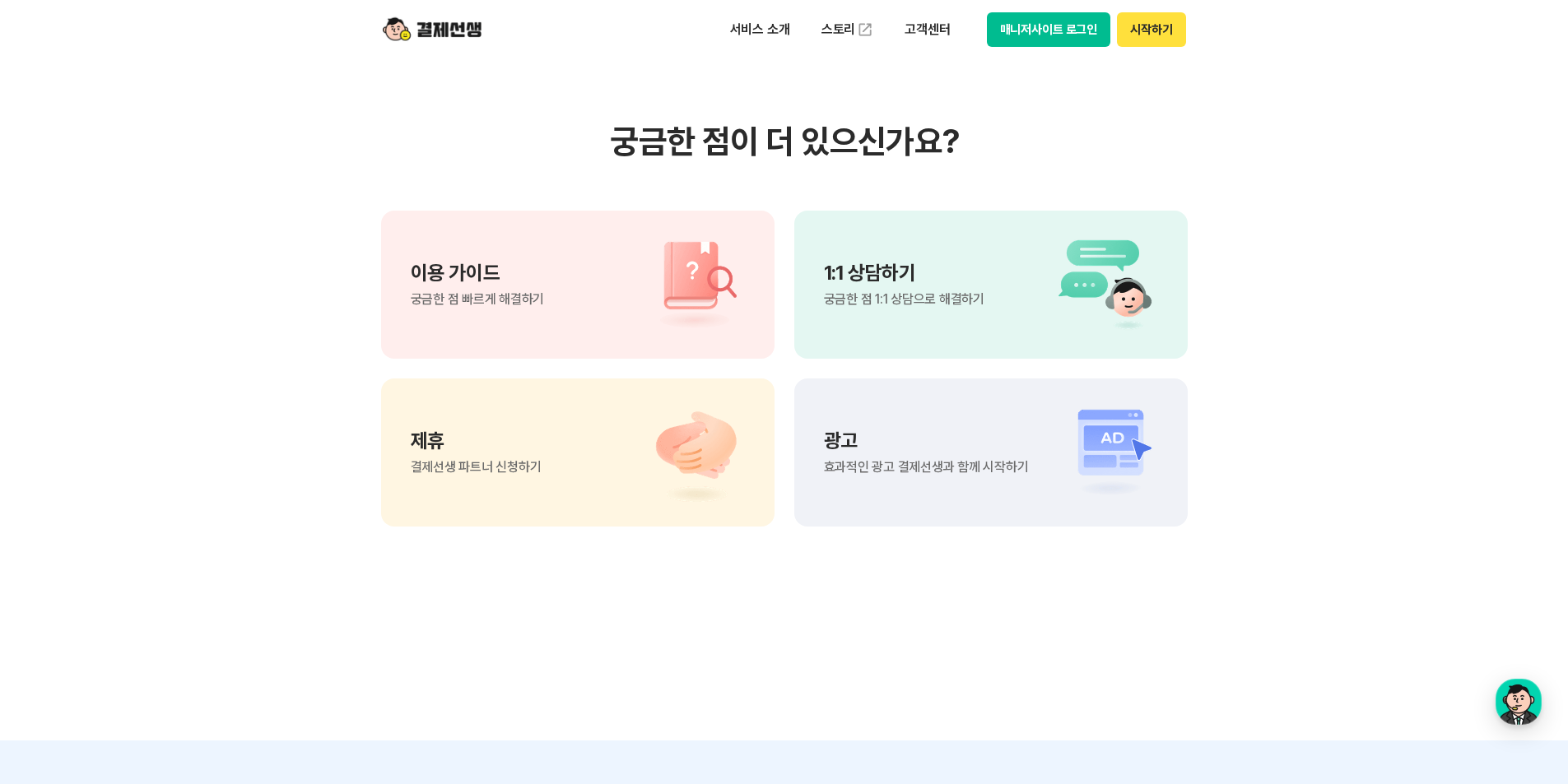
click at [914, 304] on span "궁금한 점 1:1 상담으로 해결하기" at bounding box center [904, 299] width 160 height 13
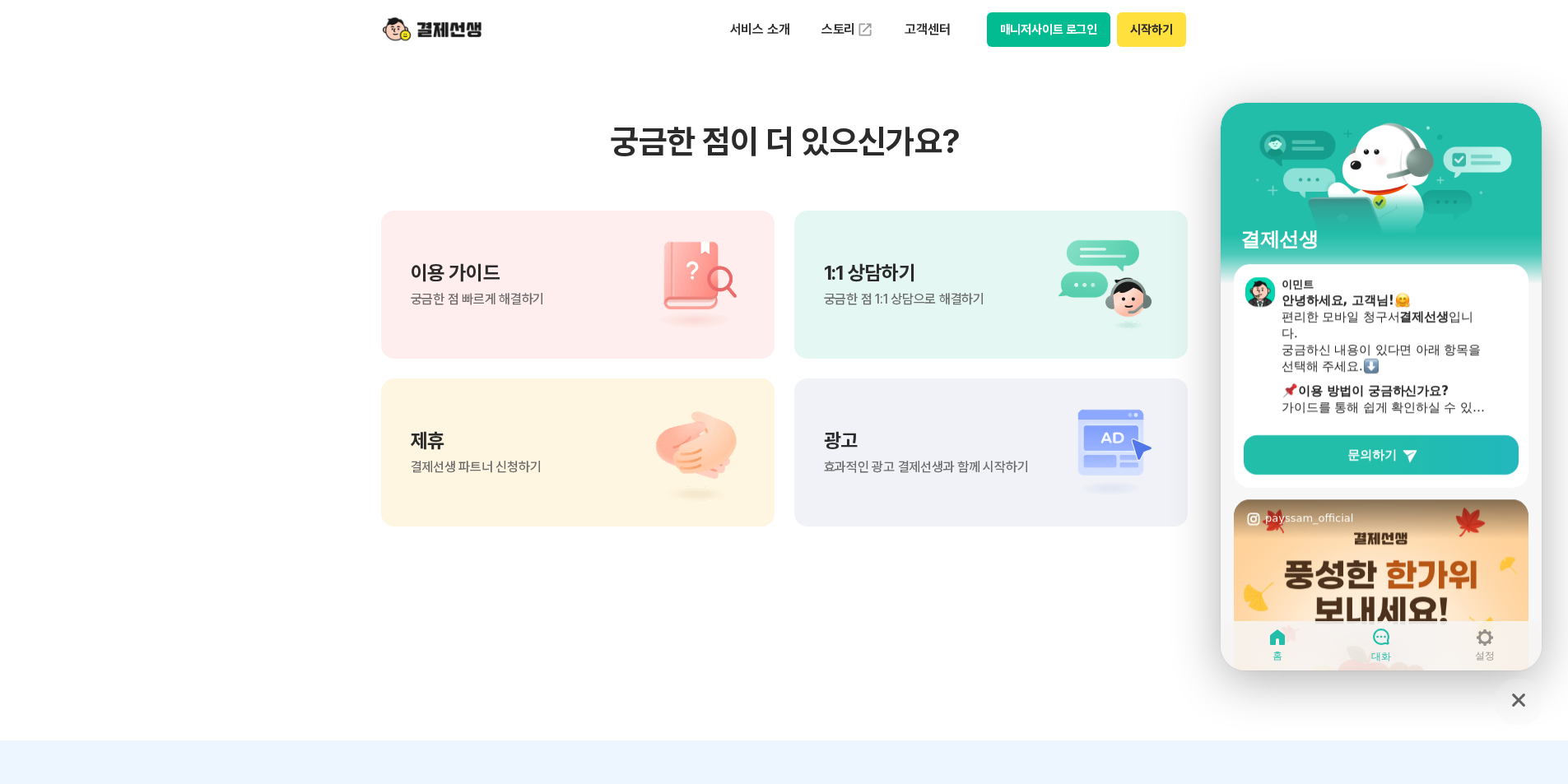
click at [1386, 642] on icon at bounding box center [1381, 637] width 20 height 20
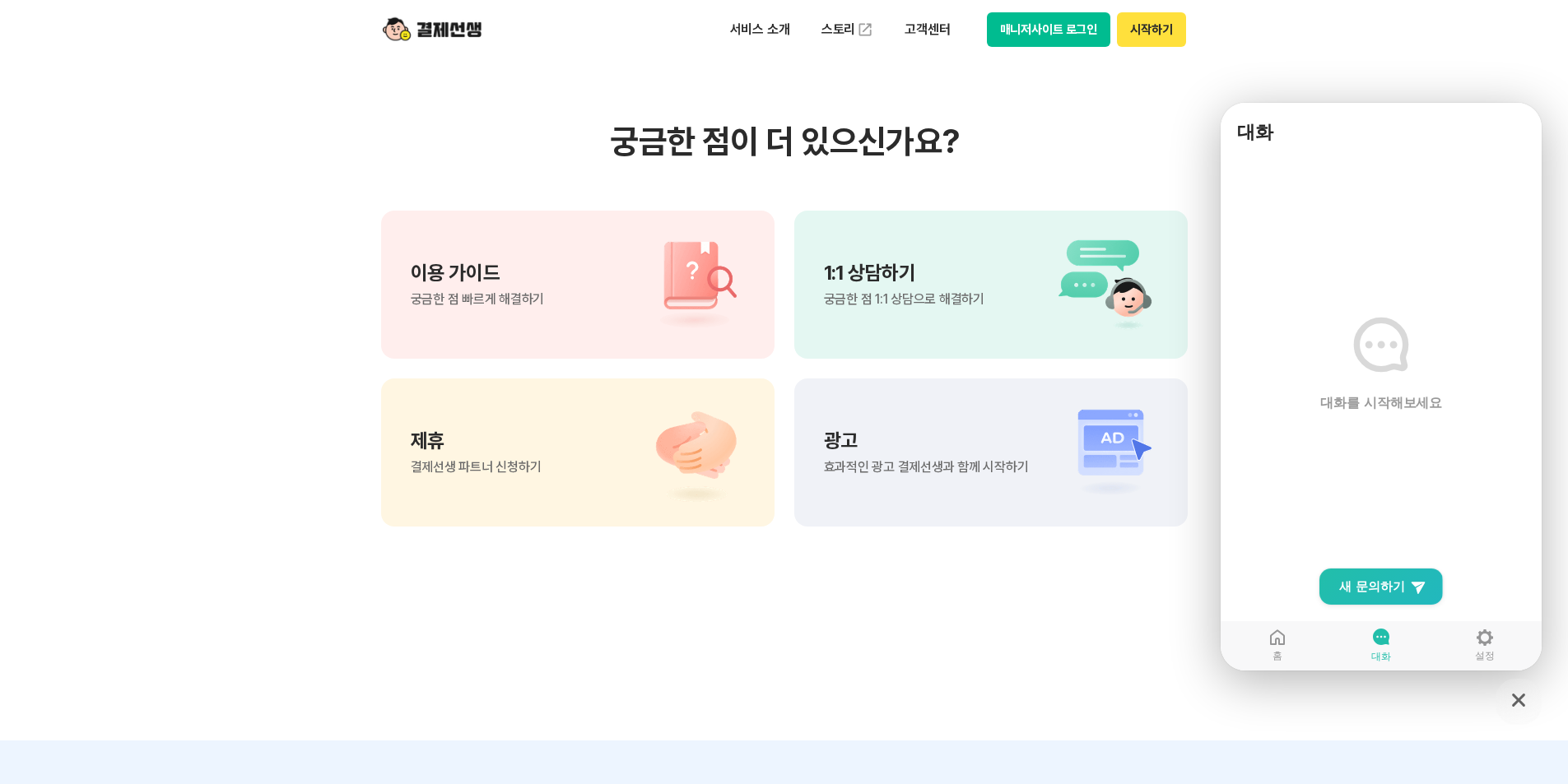
click at [1355, 395] on span "대화를 시작해보세요" at bounding box center [1382, 403] width 122 height 18
click at [1387, 584] on span "새 문의하기" at bounding box center [1372, 587] width 65 height 17
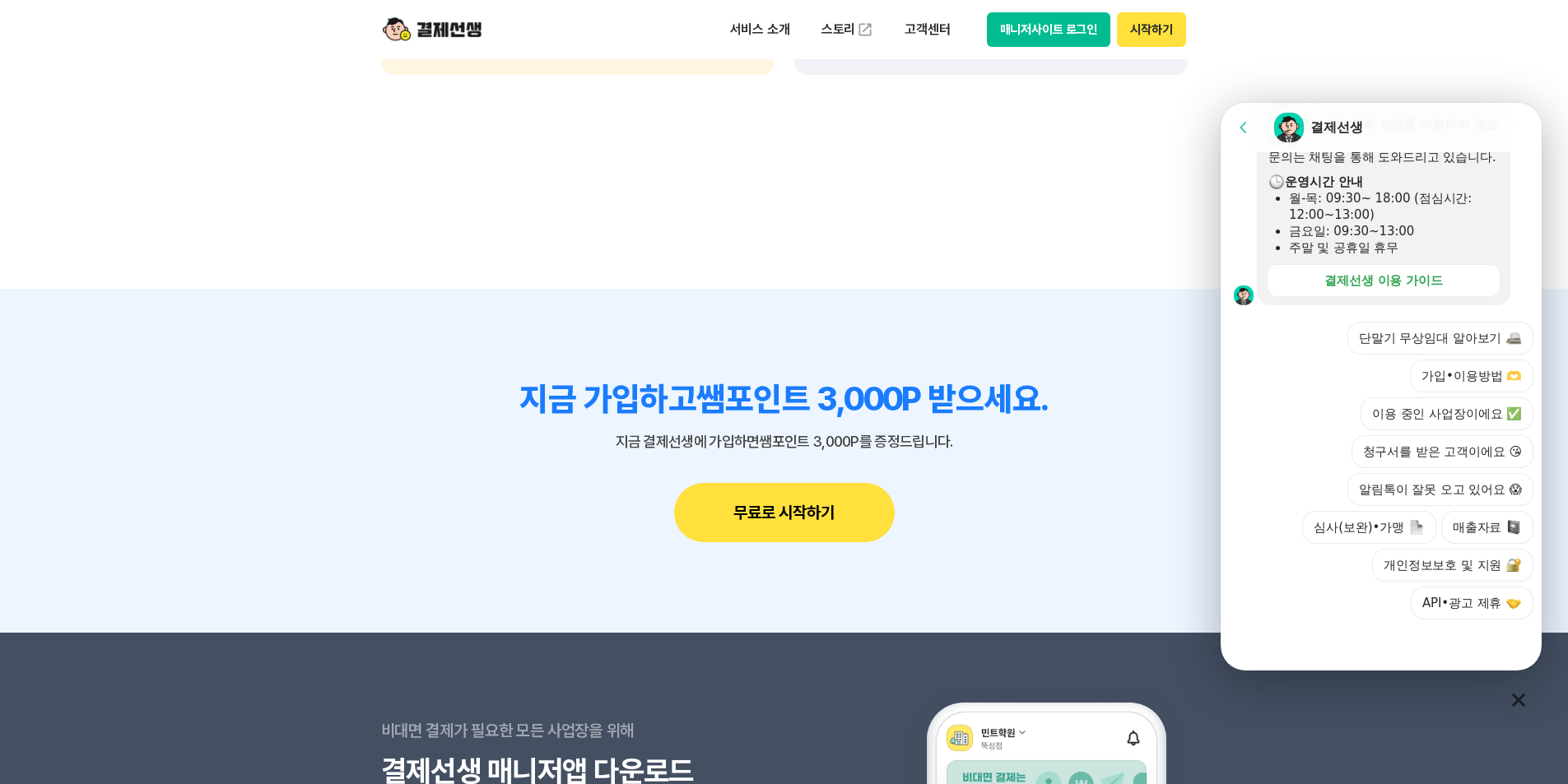
scroll to position [1727, 0]
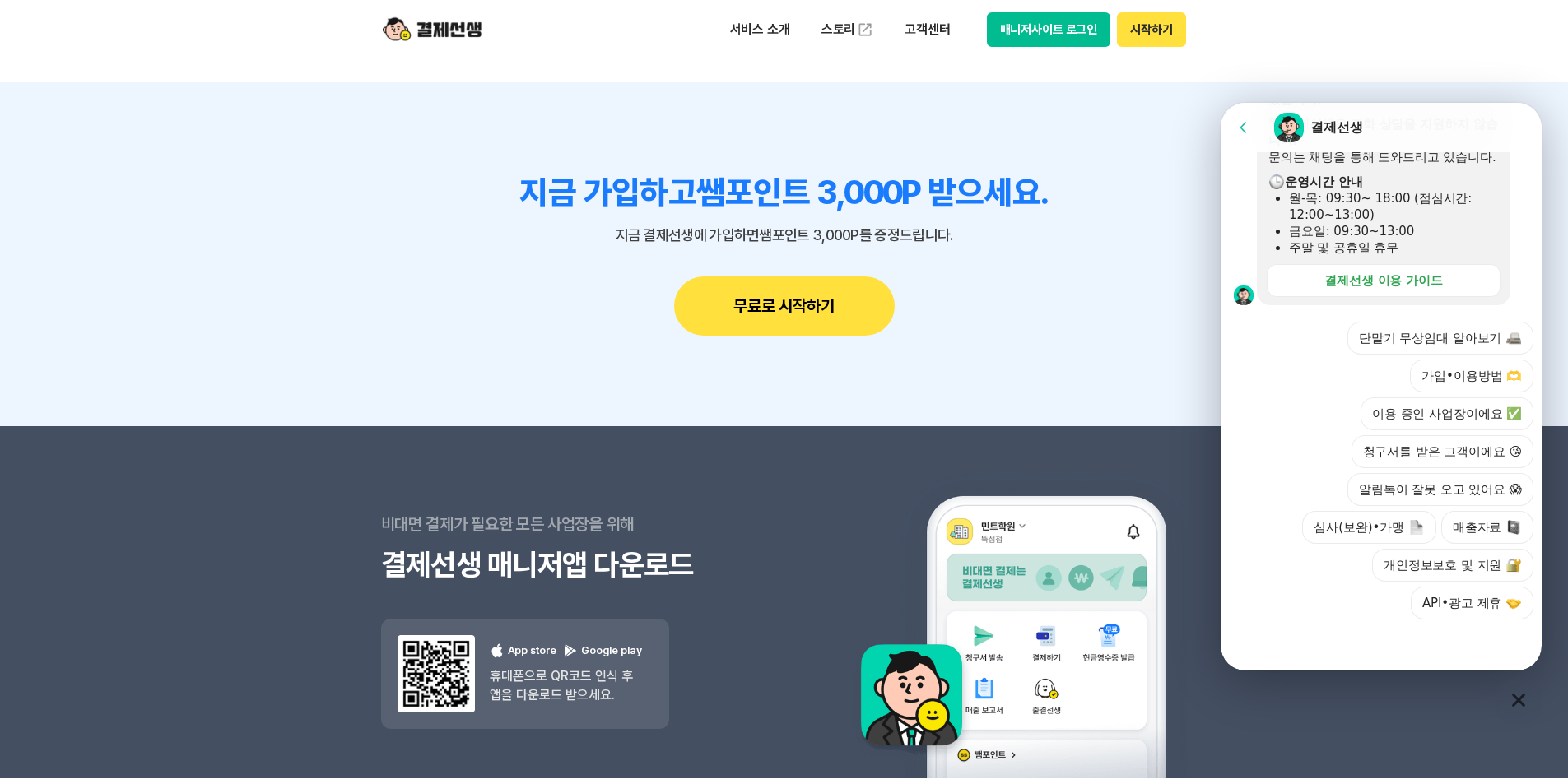
click at [1244, 123] on icon at bounding box center [1243, 127] width 7 height 11
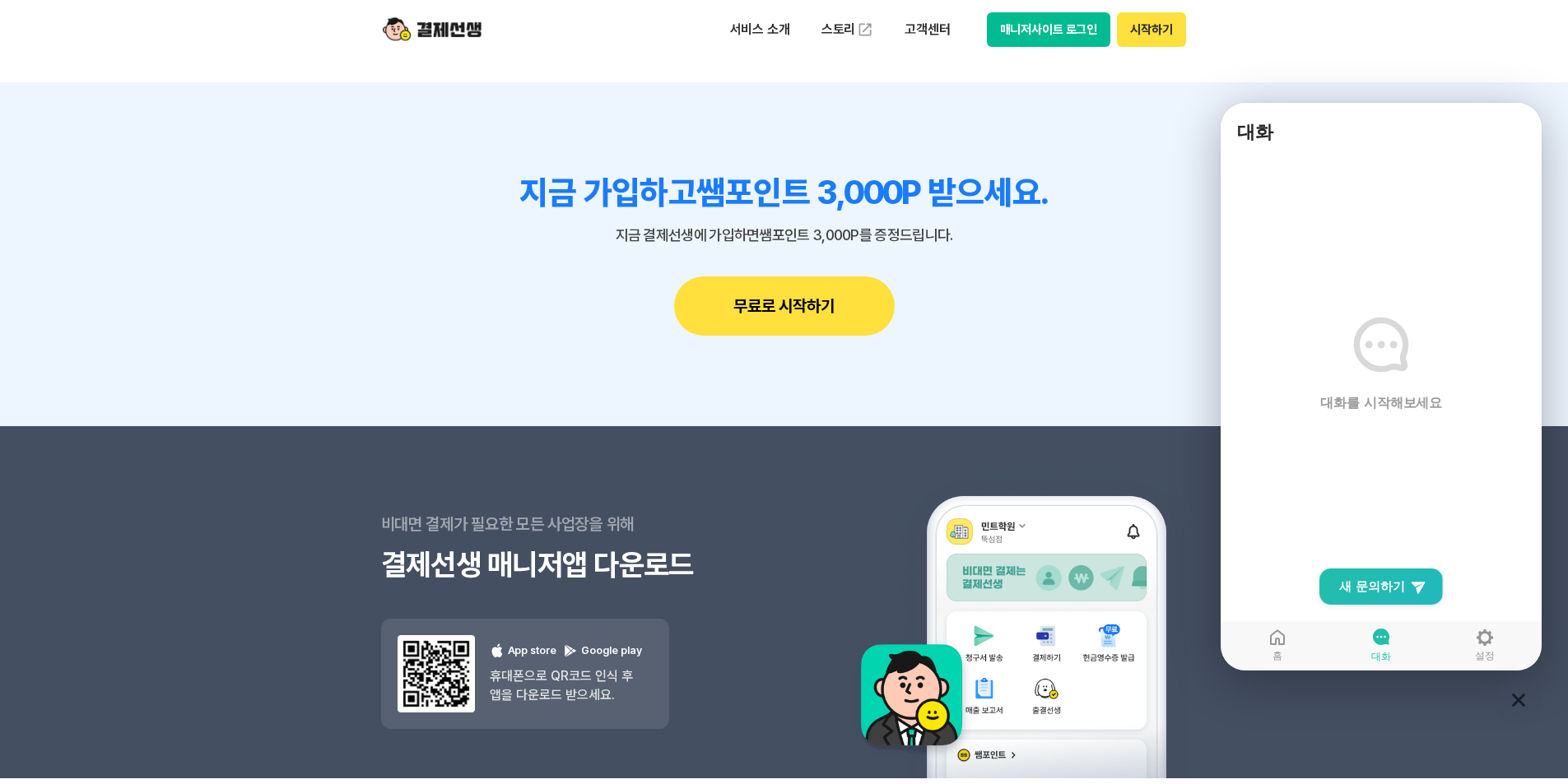
click at [1374, 413] on main "대화를 시작해보세요" at bounding box center [1381, 411] width 321 height 518
click at [1385, 421] on main "대화를 시작해보세요" at bounding box center [1381, 411] width 321 height 518
click at [1381, 584] on span "새 문의하기" at bounding box center [1372, 587] width 65 height 17
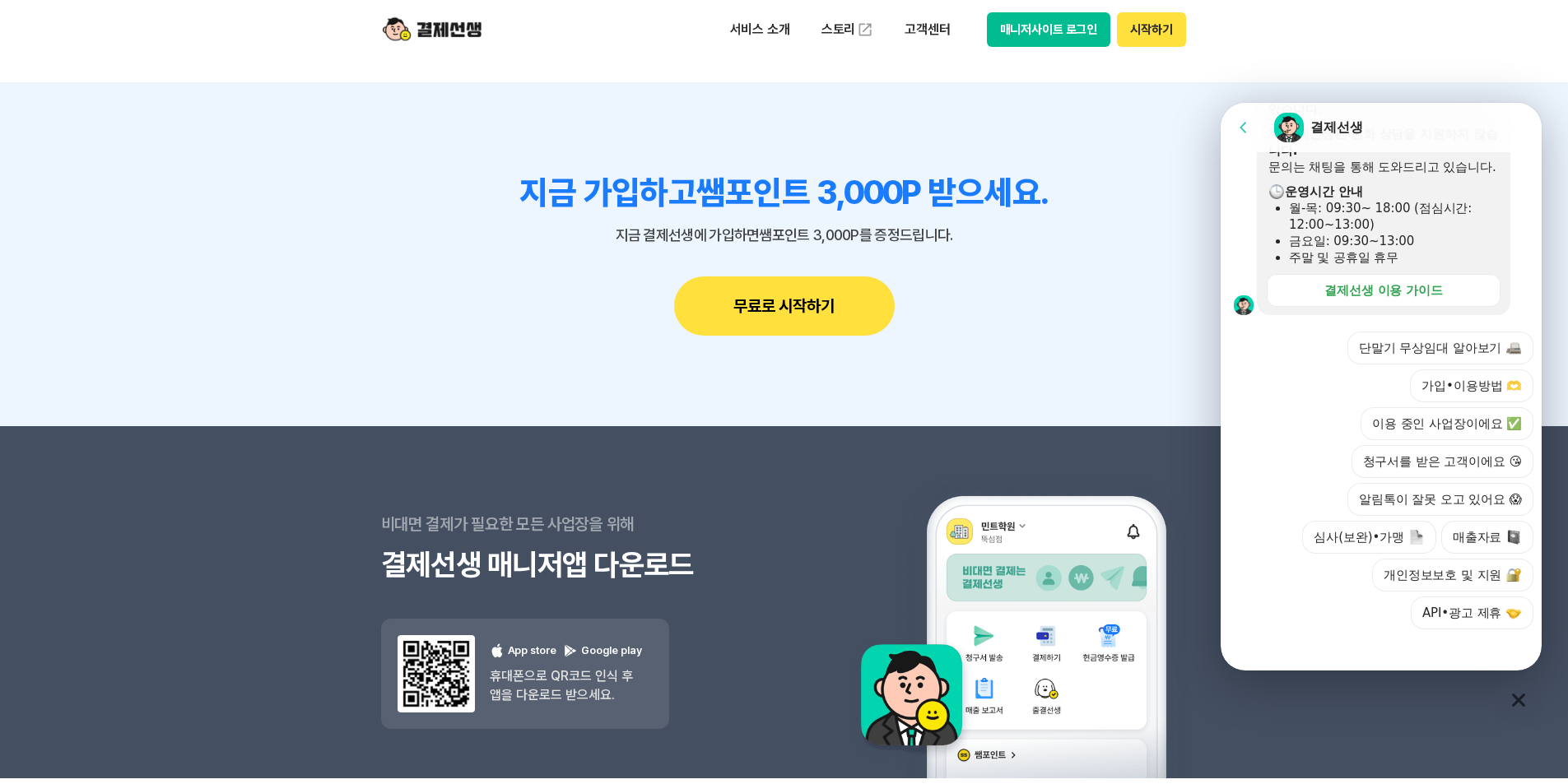
scroll to position [484, 0]
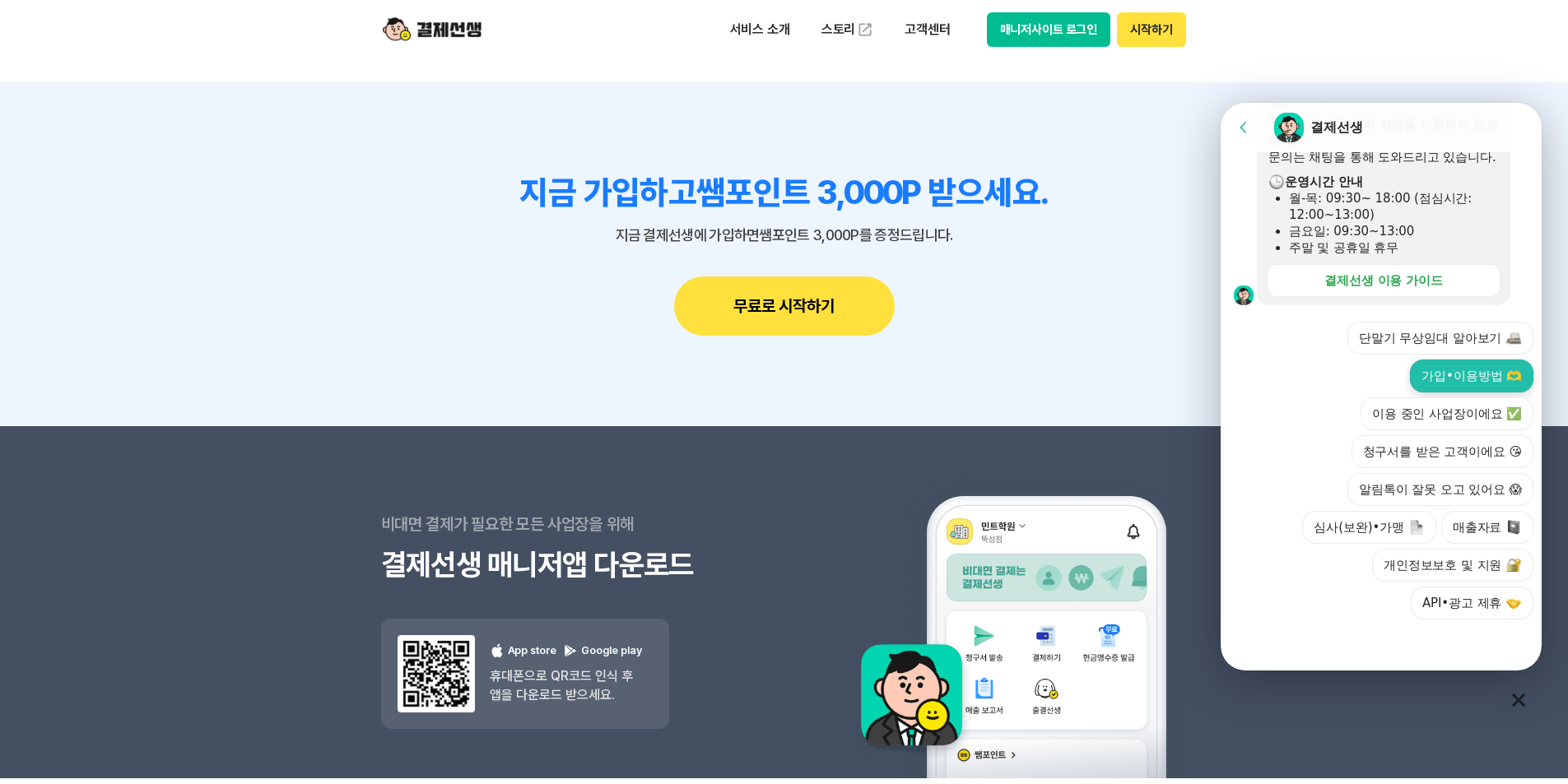
click at [1464, 380] on button "가입•이용방법 🫶" at bounding box center [1472, 376] width 123 height 33
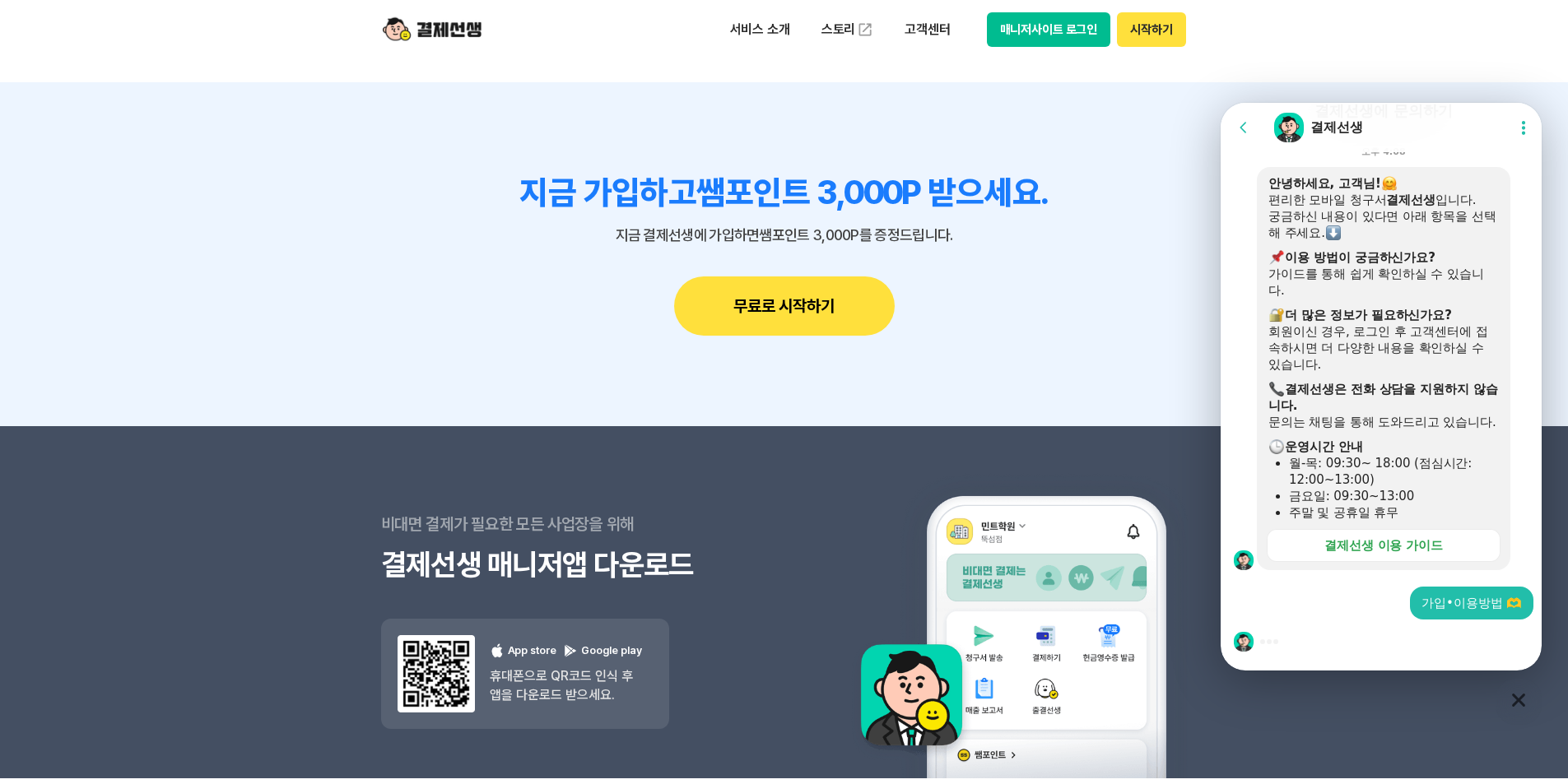
drag, startPoint x: 1275, startPoint y: 642, endPoint x: 1258, endPoint y: 644, distance: 17.1
click at [1258, 644] on div at bounding box center [1383, 641] width 326 height 44
click at [1280, 639] on div at bounding box center [1383, 641] width 326 height 44
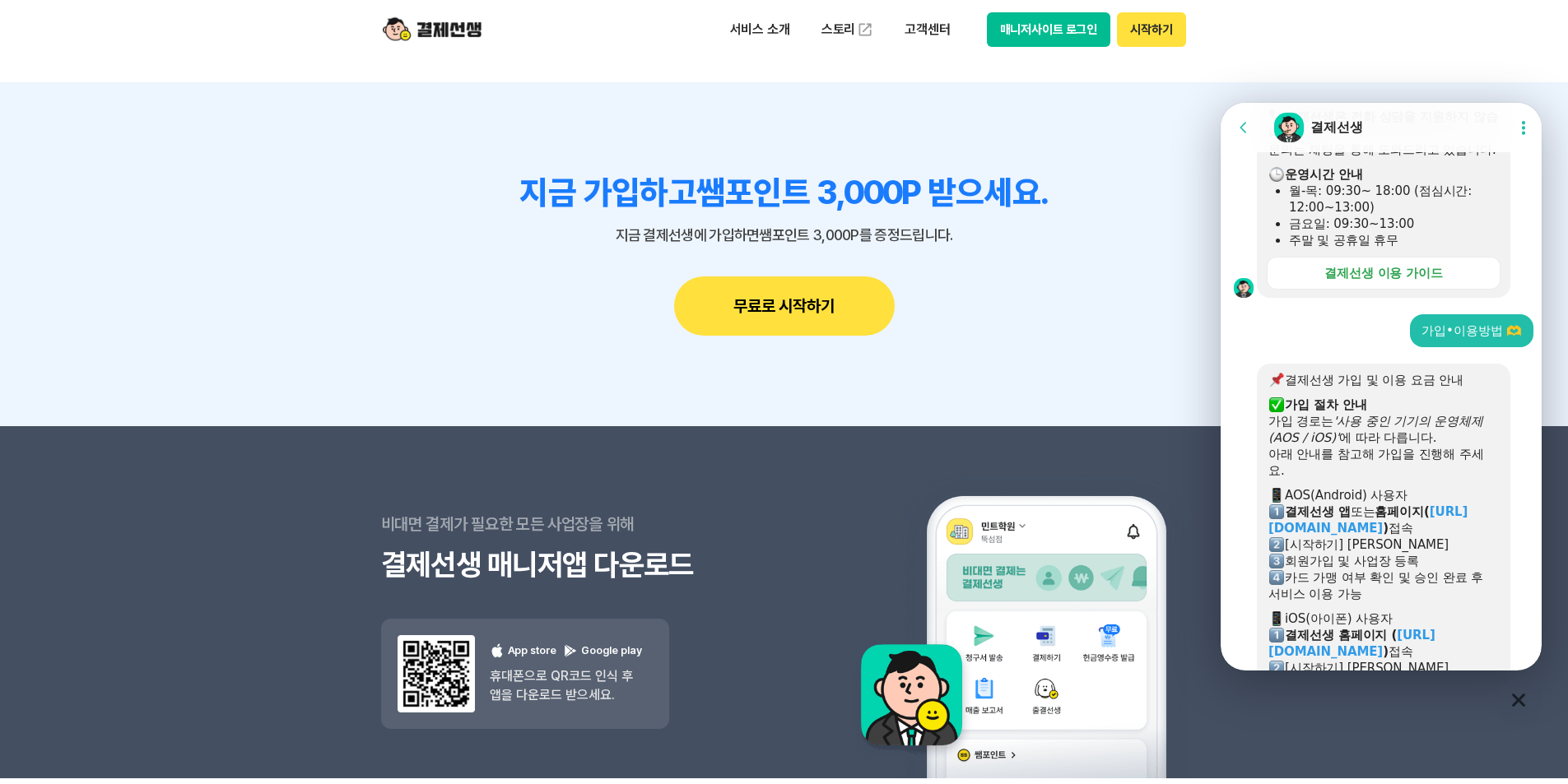
scroll to position [445, 0]
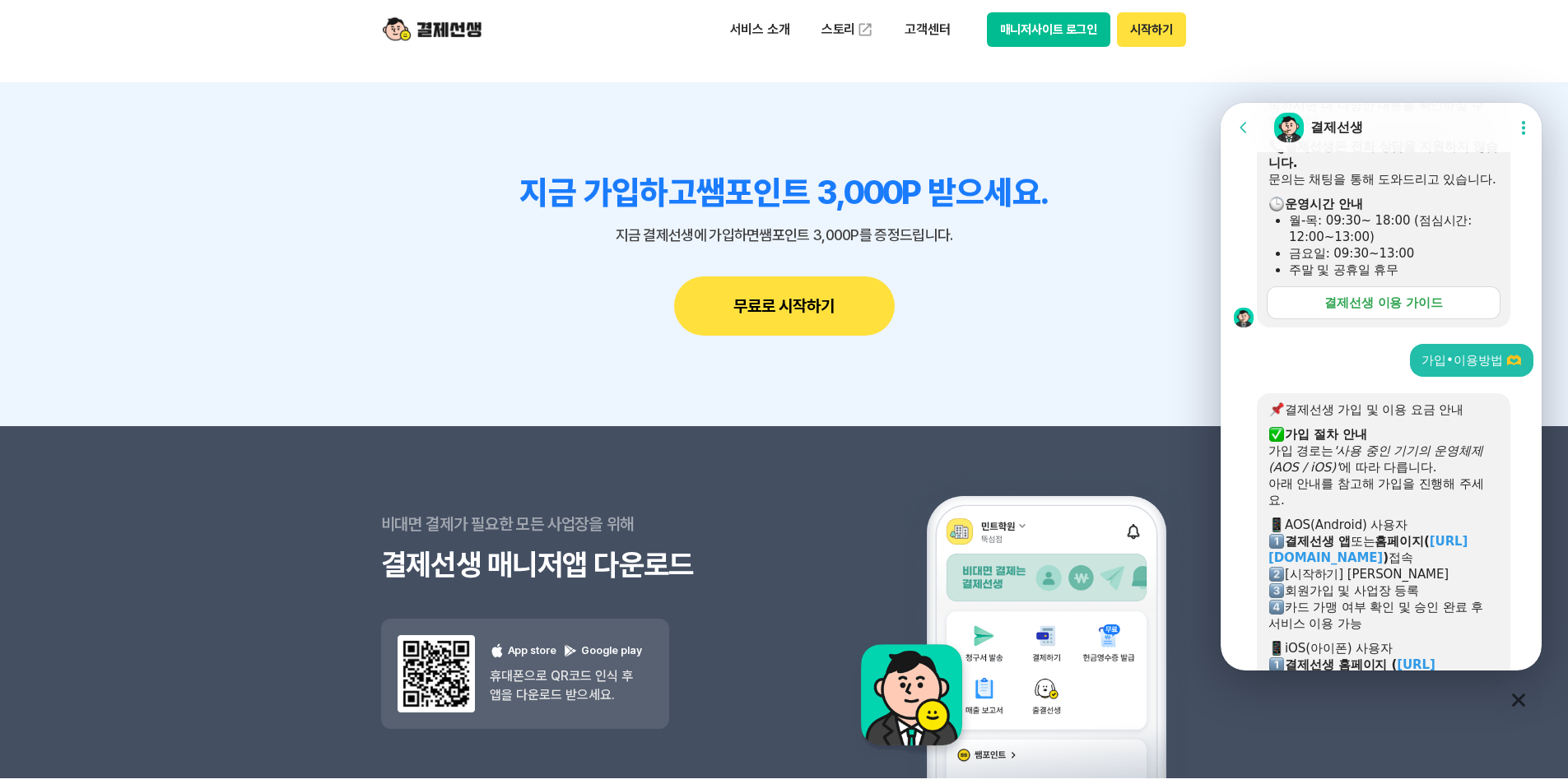
click at [1396, 311] on div "결제선생 이용 가이드" at bounding box center [1383, 303] width 118 height 17
click at [1060, 34] on button "매니저사이트 로그인" at bounding box center [1049, 29] width 124 height 34
click at [1162, 37] on button "시작하기" at bounding box center [1150, 29] width 68 height 34
click at [929, 33] on p "고객센터" at bounding box center [926, 29] width 68 height 29
click at [931, 126] on link "이용 가이드" at bounding box center [961, 131] width 138 height 36
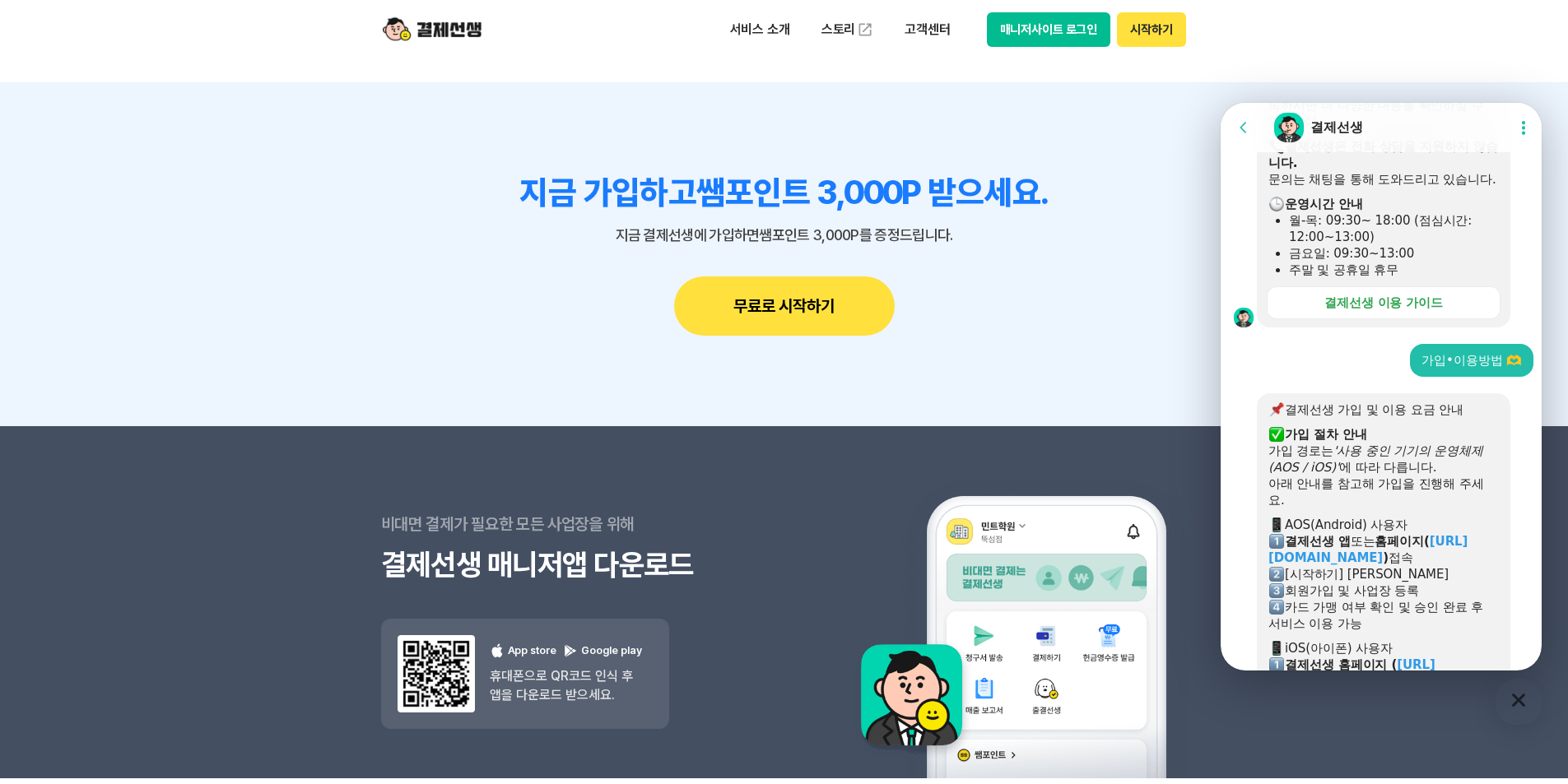
click at [1517, 703] on icon "button" at bounding box center [1519, 700] width 13 height 13
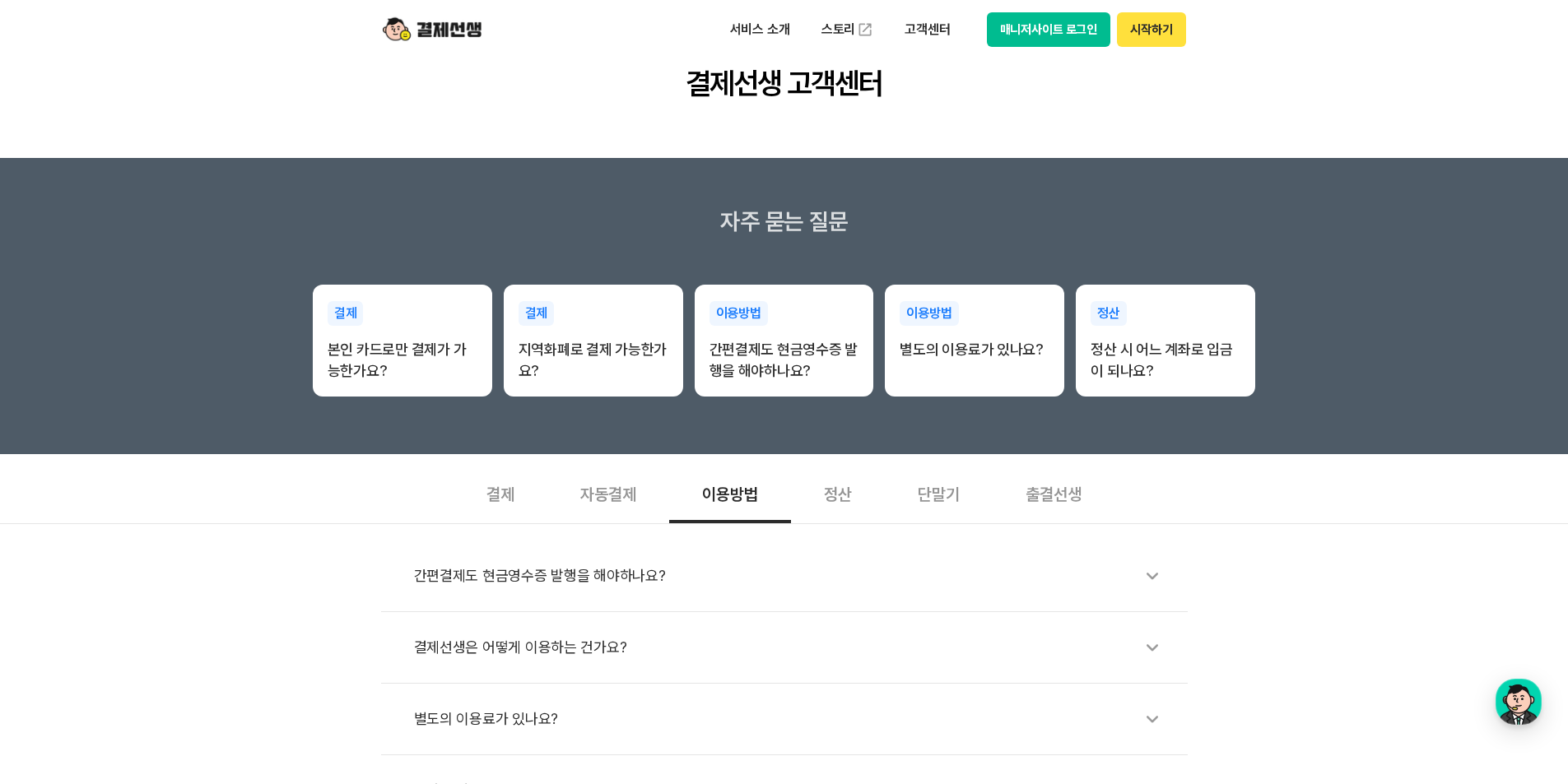
scroll to position [0, 0]
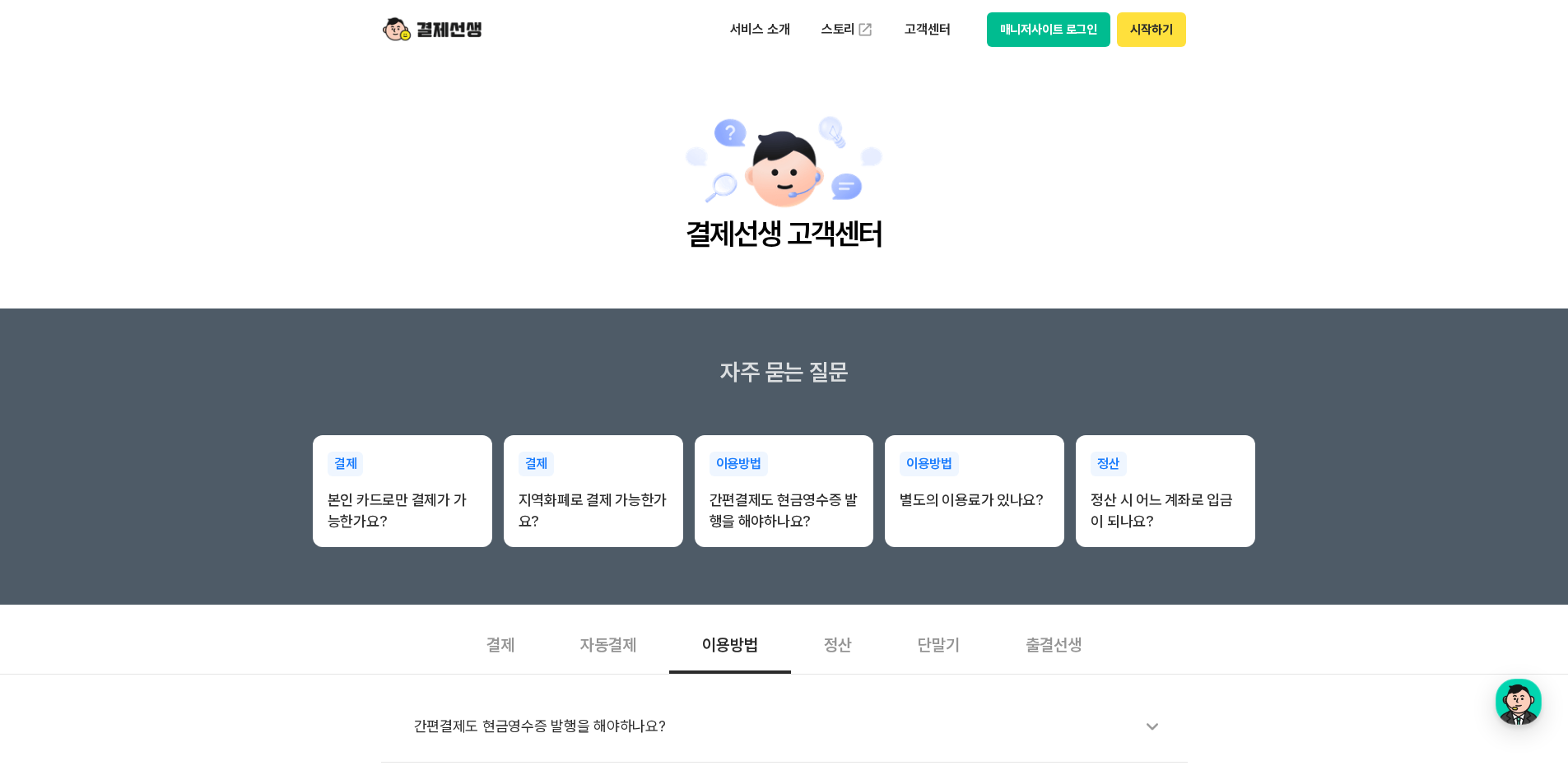
click at [1017, 29] on button "매니저사이트 로그인" at bounding box center [1049, 29] width 124 height 34
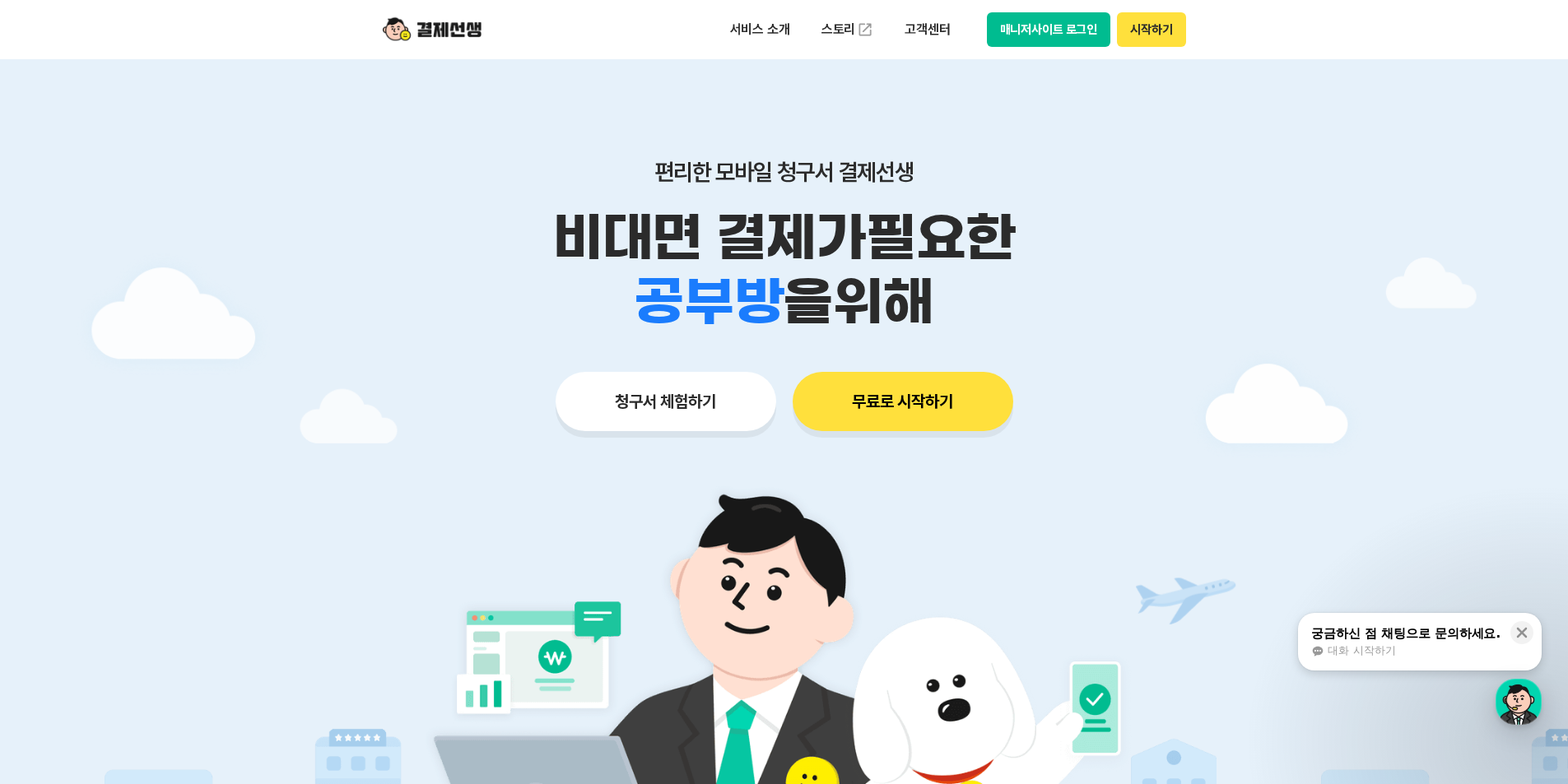
click at [1029, 28] on button "매니저사이트 로그인" at bounding box center [1049, 29] width 124 height 34
